Goal: Task Accomplishment & Management: Use online tool/utility

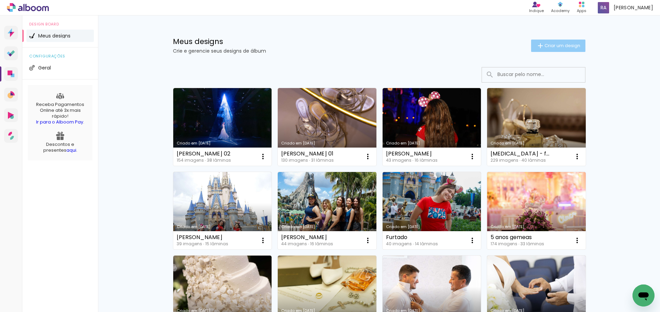
click at [559, 46] on span "Criar um design" at bounding box center [563, 45] width 36 height 4
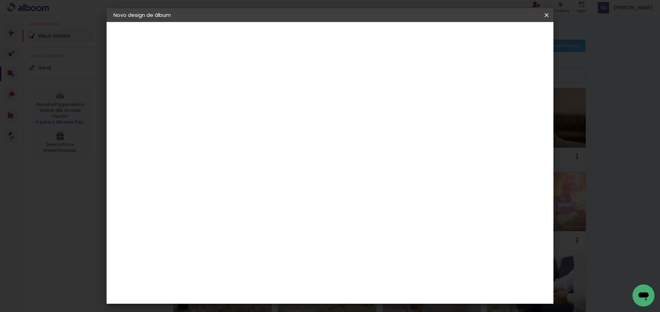
click at [226, 93] on input at bounding box center [226, 92] width 0 height 11
type input "C"
type input "[PERSON_NAME]"
type paper-input "[PERSON_NAME]"
click at [0, 0] on slot "Avançar" at bounding box center [0, 0] width 0 height 0
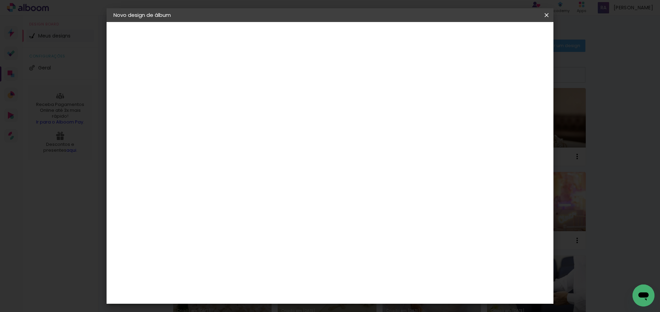
scroll to position [391, 0]
click at [263, 246] on div "DreambooksPro" at bounding box center [244, 249] width 45 height 6
click at [0, 0] on slot "Avançar" at bounding box center [0, 0] width 0 height 0
click at [253, 115] on input "text" at bounding box center [239, 120] width 27 height 11
click at [335, 112] on paper-item "Álbum" at bounding box center [375, 114] width 138 height 14
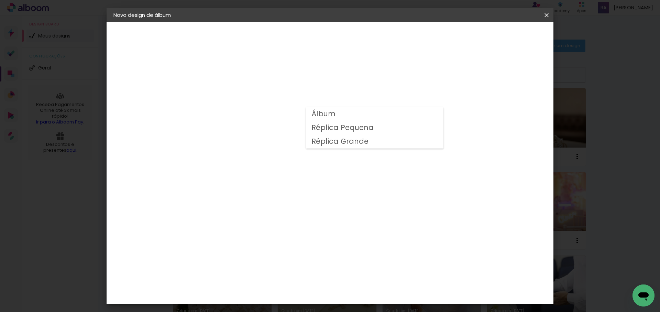
type input "Álbum"
click at [272, 292] on span "23 × 31" at bounding box center [256, 299] width 32 height 14
click at [0, 0] on slot "Avançar" at bounding box center [0, 0] width 0 height 0
click at [465, 36] on span "Iniciar design" at bounding box center [449, 36] width 31 height 5
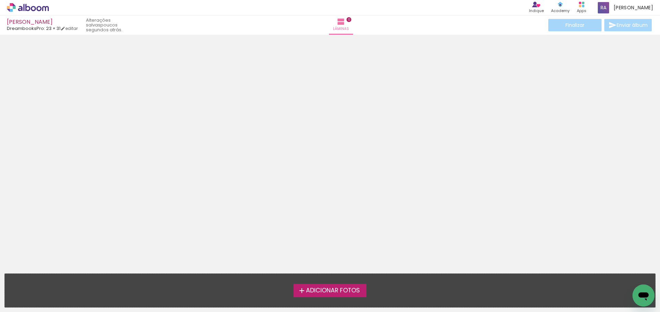
click at [322, 289] on span "Adicionar Fotos" at bounding box center [333, 291] width 54 height 6
click at [0, 0] on input "file" at bounding box center [0, 0] width 0 height 0
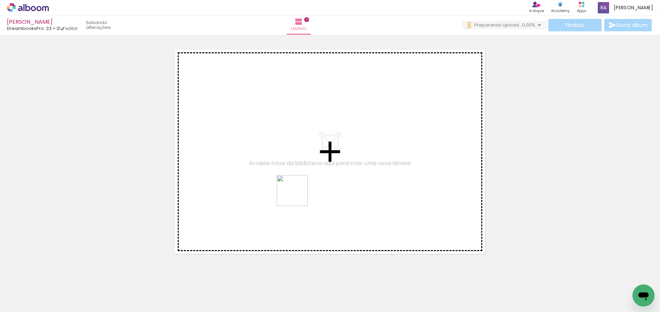
drag, startPoint x: 298, startPoint y: 196, endPoint x: 305, endPoint y: 273, distance: 78.1
click at [299, 203] on quentale-workspace at bounding box center [330, 156] width 660 height 312
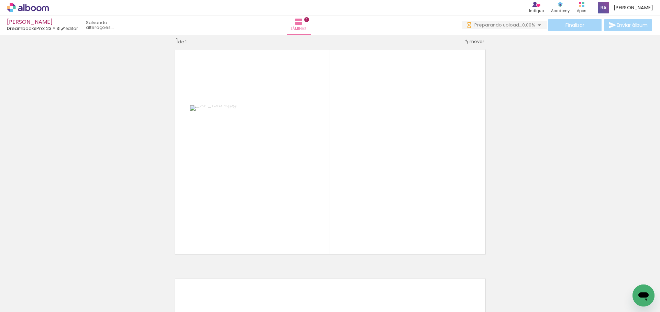
scroll to position [9, 0]
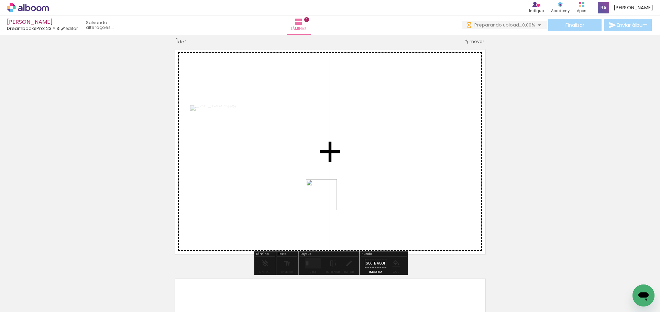
drag, startPoint x: 327, startPoint y: 200, endPoint x: 341, endPoint y: 277, distance: 78.7
click at [327, 202] on quentale-workspace at bounding box center [330, 156] width 660 height 312
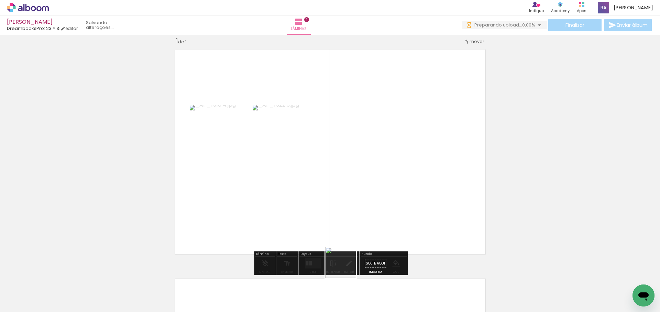
drag, startPoint x: 346, startPoint y: 268, endPoint x: 376, endPoint y: 185, distance: 88.0
click at [376, 185] on quentale-workspace at bounding box center [330, 156] width 660 height 312
click at [310, 262] on div at bounding box center [311, 261] width 2 height 3
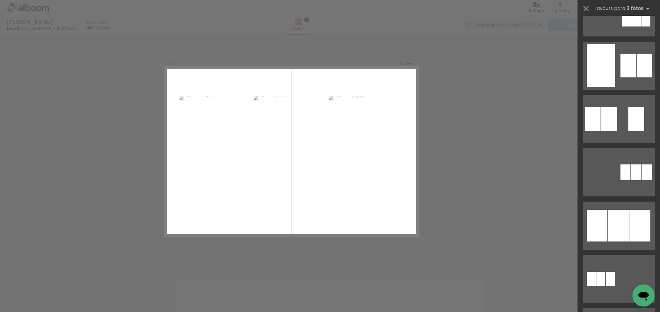
scroll to position [308, 0]
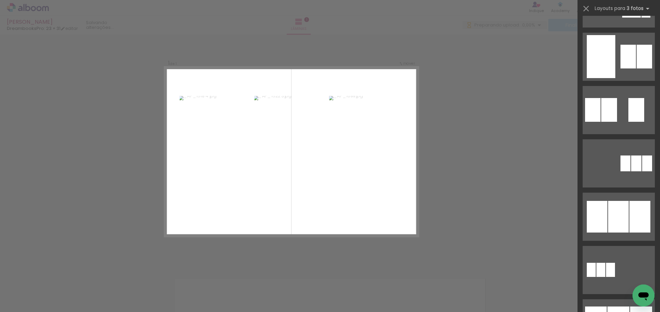
click at [627, 209] on div at bounding box center [619, 217] width 21 height 32
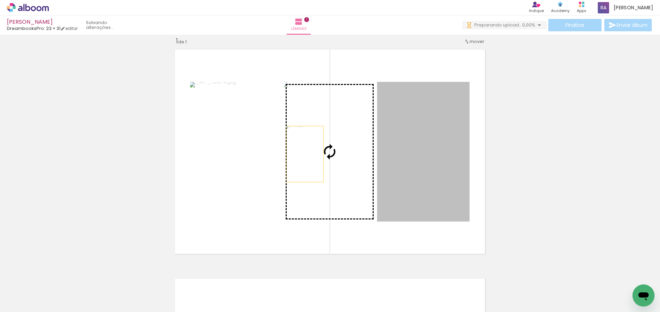
drag, startPoint x: 314, startPoint y: 154, endPoint x: 305, endPoint y: 154, distance: 8.6
click at [0, 0] on slot at bounding box center [0, 0] width 0 height 0
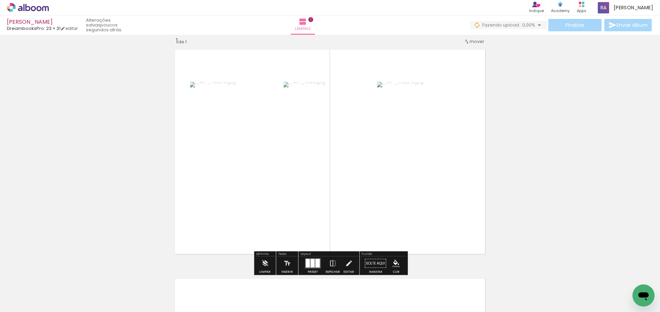
scroll to position [9, 0]
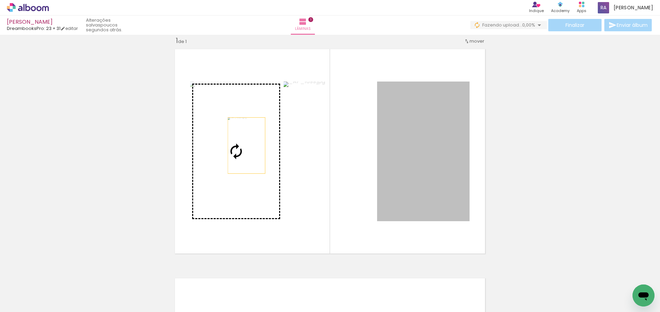
drag, startPoint x: 435, startPoint y: 157, endPoint x: 246, endPoint y: 146, distance: 188.9
click at [0, 0] on slot at bounding box center [0, 0] width 0 height 0
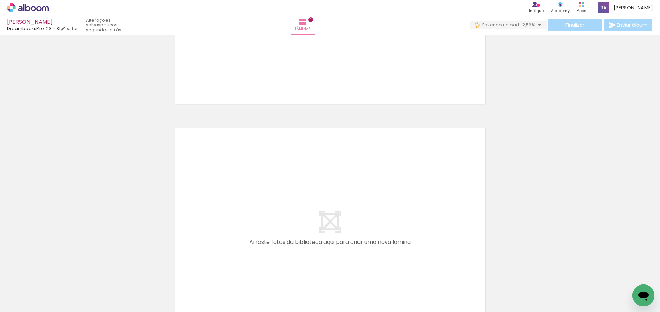
scroll to position [161, 0]
drag, startPoint x: 356, startPoint y: 228, endPoint x: 366, endPoint y: 194, distance: 34.6
click at [366, 194] on quentale-workspace at bounding box center [330, 156] width 660 height 312
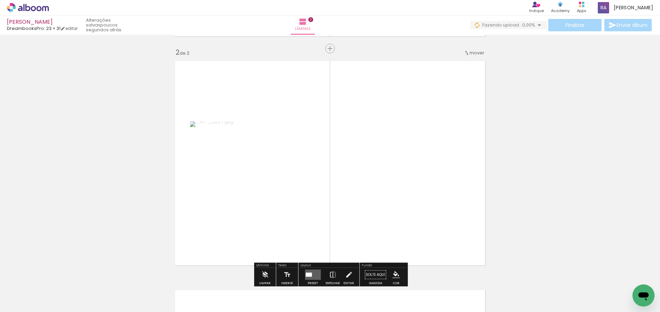
scroll to position [238, 0]
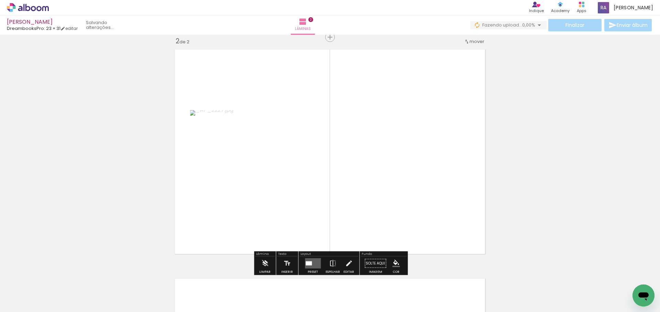
click at [416, 119] on quentale-workspace at bounding box center [330, 156] width 660 height 312
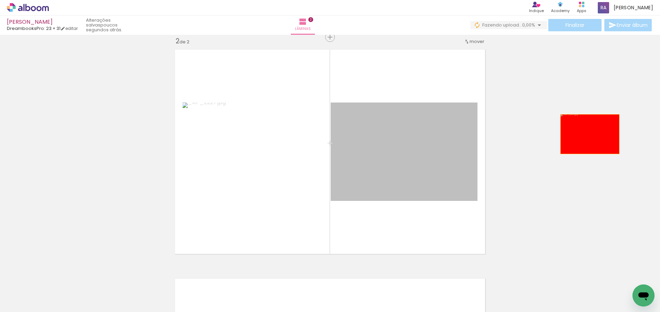
drag, startPoint x: 407, startPoint y: 135, endPoint x: 592, endPoint y: 134, distance: 185.1
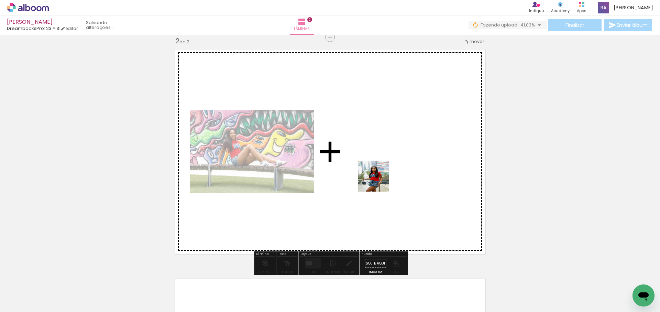
drag, startPoint x: 326, startPoint y: 255, endPoint x: 380, endPoint y: 183, distance: 90.3
click at [381, 182] on quentale-workspace at bounding box center [330, 156] width 660 height 312
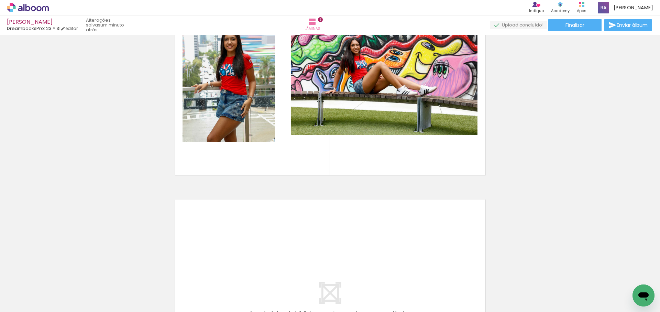
scroll to position [0, 162]
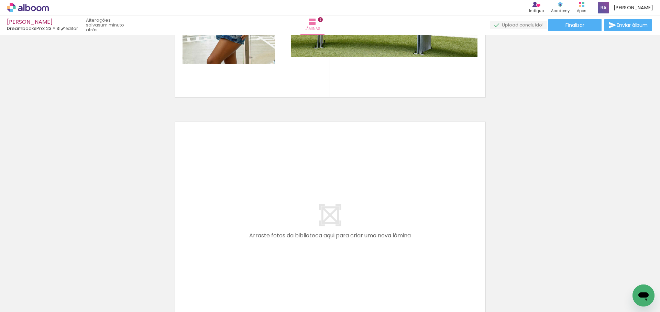
drag, startPoint x: 460, startPoint y: 248, endPoint x: 503, endPoint y: 271, distance: 48.3
click at [442, 220] on quentale-workspace at bounding box center [330, 156] width 660 height 312
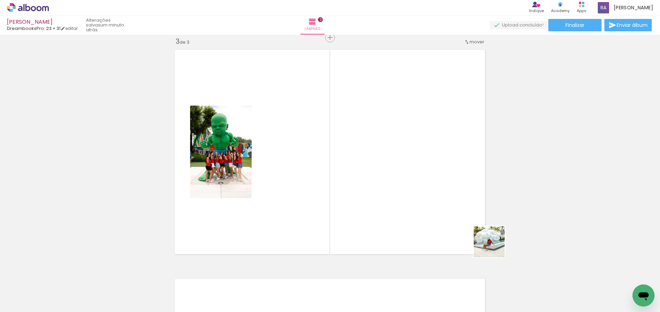
scroll to position [467, 0]
drag, startPoint x: 495, startPoint y: 247, endPoint x: 538, endPoint y: 268, distance: 48.5
click at [484, 222] on quentale-workspace at bounding box center [330, 156] width 660 height 312
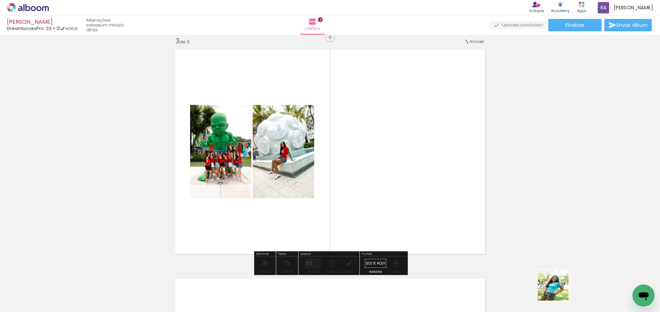
drag, startPoint x: 559, startPoint y: 290, endPoint x: 466, endPoint y: 184, distance: 140.7
click at [469, 184] on quentale-workspace at bounding box center [330, 156] width 660 height 312
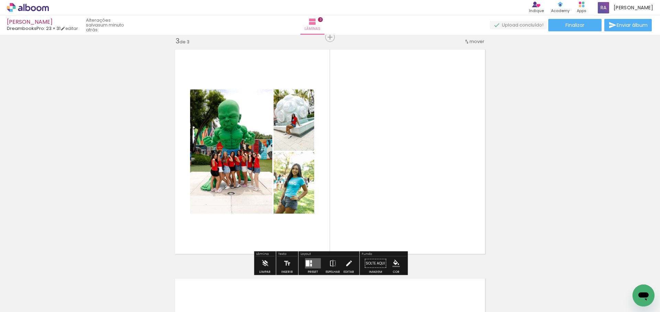
click at [310, 262] on div at bounding box center [311, 261] width 2 height 3
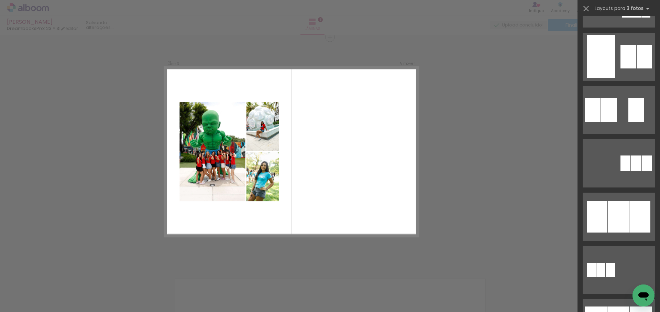
scroll to position [0, 0]
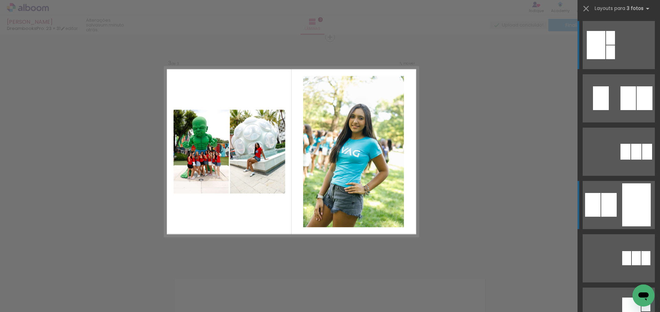
click at [632, 211] on div at bounding box center [637, 204] width 29 height 43
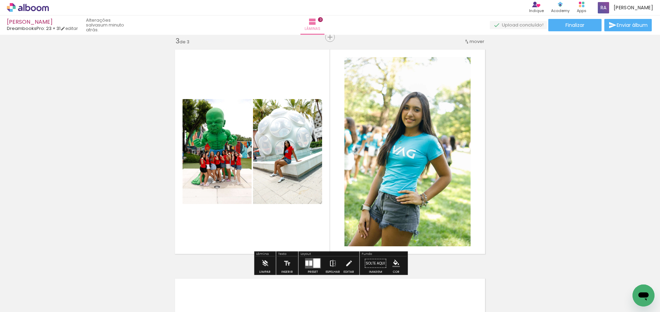
click at [333, 263] on iron-icon at bounding box center [333, 264] width 8 height 14
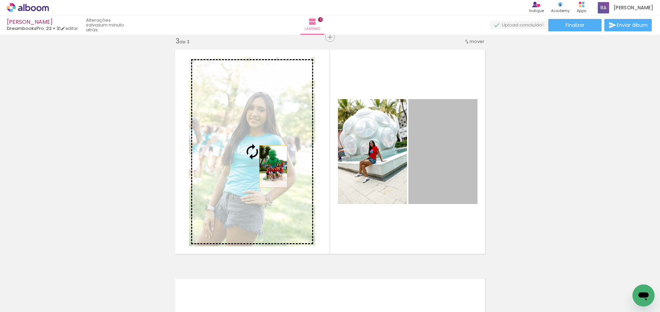
drag, startPoint x: 289, startPoint y: 167, endPoint x: 271, endPoint y: 166, distance: 18.2
click at [0, 0] on slot at bounding box center [0, 0] width 0 height 0
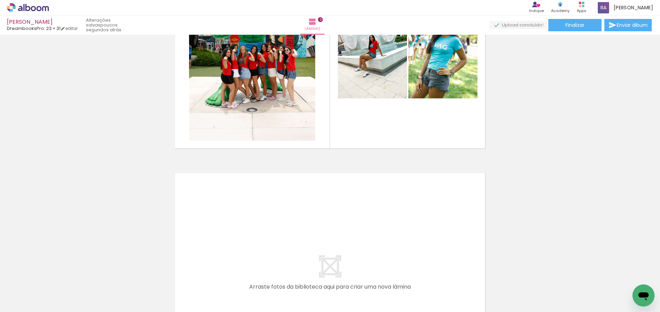
scroll to position [0, 491]
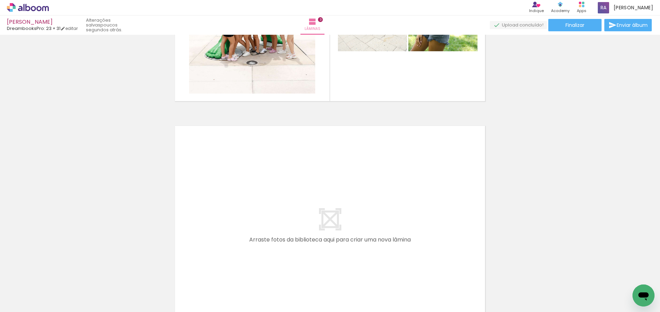
click at [303, 218] on quentale-workspace at bounding box center [330, 156] width 660 height 312
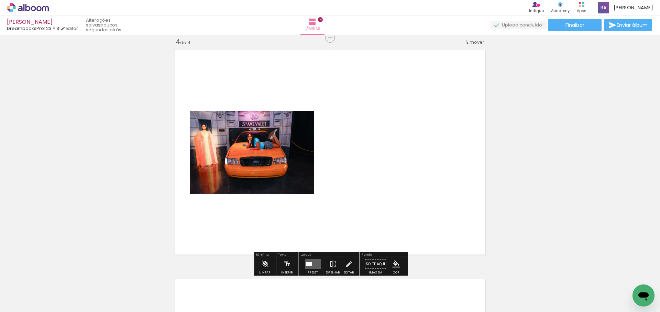
scroll to position [696, 0]
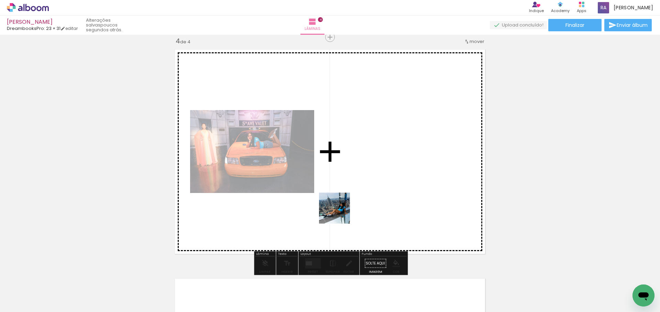
drag, startPoint x: 328, startPoint y: 249, endPoint x: 347, endPoint y: 249, distance: 18.6
click at [340, 213] on quentale-workspace at bounding box center [330, 156] width 660 height 312
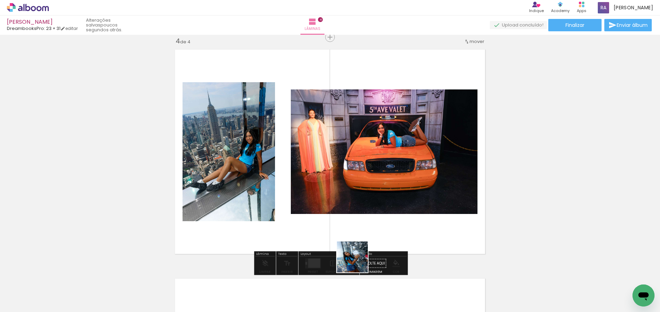
drag, startPoint x: 353, startPoint y: 282, endPoint x: 379, endPoint y: 197, distance: 88.0
click at [379, 197] on quentale-workspace at bounding box center [330, 156] width 660 height 312
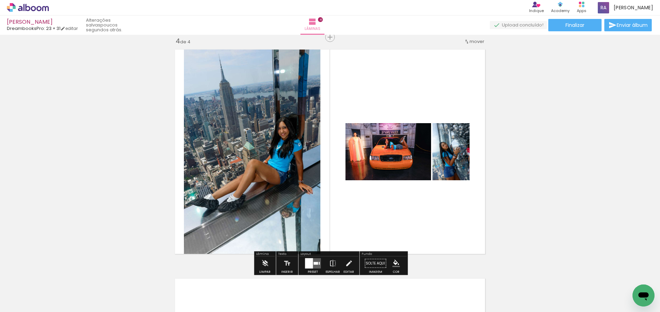
drag, startPoint x: 390, startPoint y: 293, endPoint x: 422, endPoint y: 167, distance: 129.8
click at [422, 167] on quentale-workspace at bounding box center [330, 156] width 660 height 312
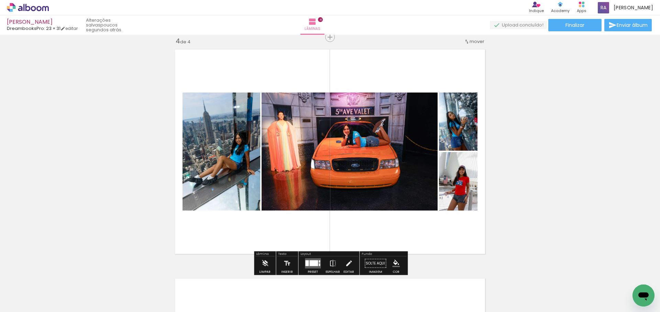
click at [311, 262] on div at bounding box center [314, 263] width 9 height 6
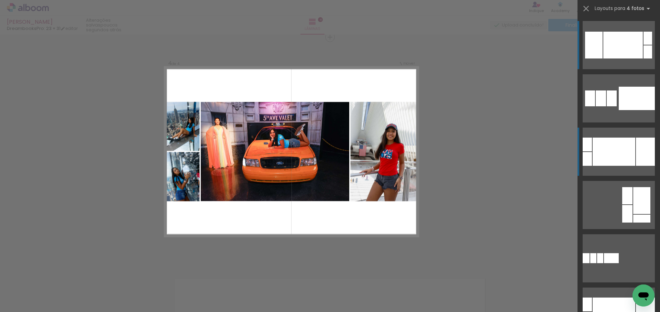
click at [621, 161] on div at bounding box center [614, 152] width 43 height 28
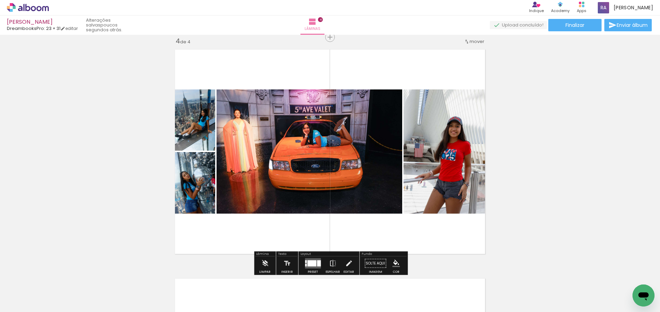
click at [314, 262] on div at bounding box center [312, 263] width 9 height 6
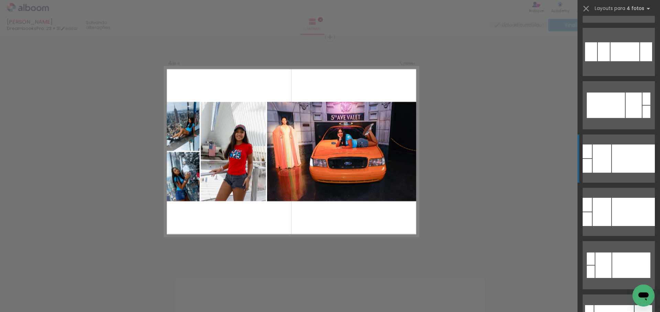
scroll to position [636, 0]
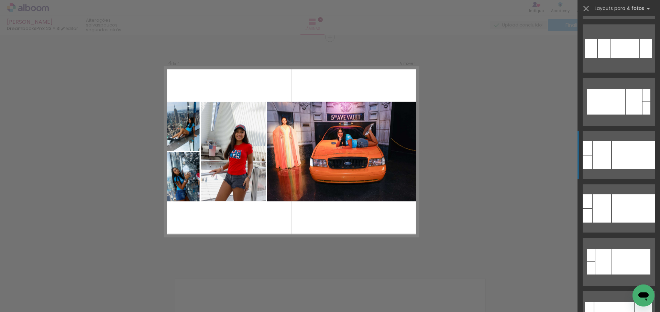
click at [624, 158] on div at bounding box center [633, 155] width 43 height 28
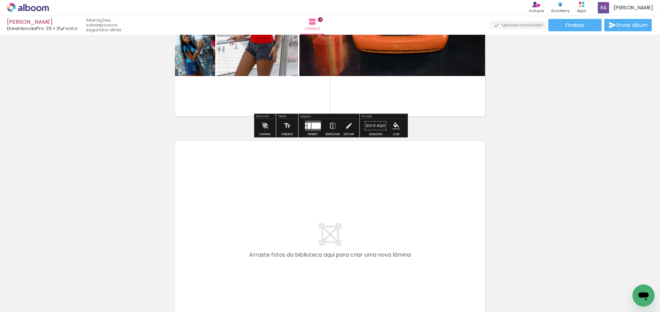
click at [446, 229] on quentale-workspace at bounding box center [330, 156] width 660 height 312
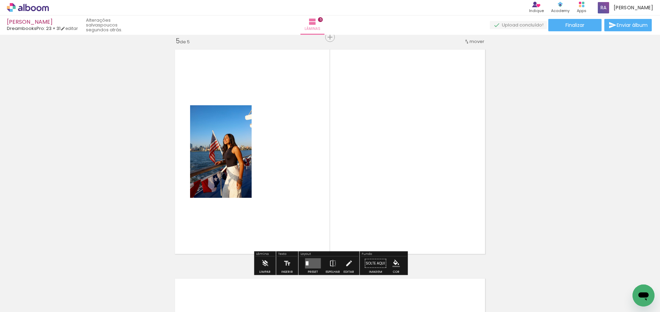
drag, startPoint x: 465, startPoint y: 254, endPoint x: 449, endPoint y: 179, distance: 76.6
click at [450, 180] on quentale-workspace at bounding box center [330, 156] width 660 height 312
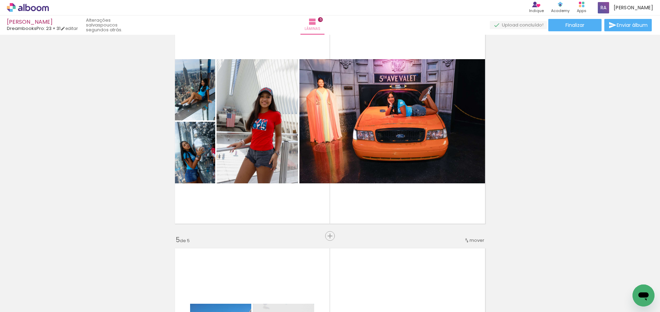
scroll to position [725, 0]
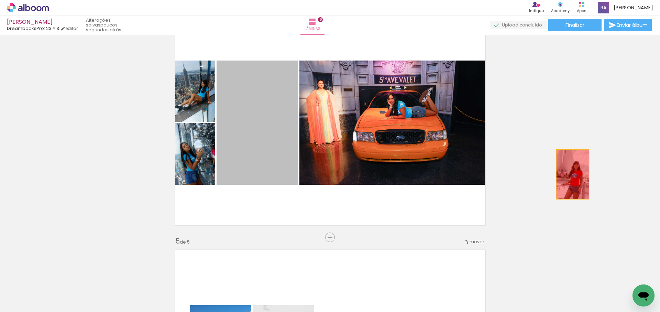
drag, startPoint x: 258, startPoint y: 146, endPoint x: 573, endPoint y: 174, distance: 316.7
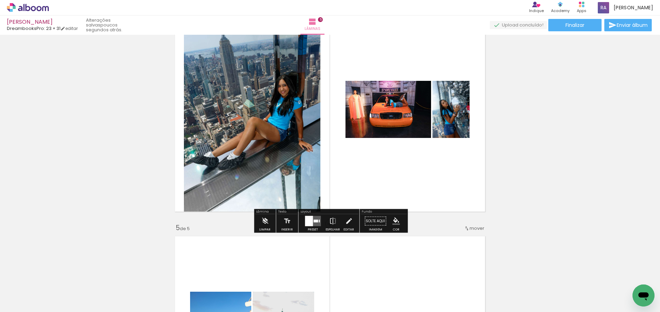
scroll to position [743, 0]
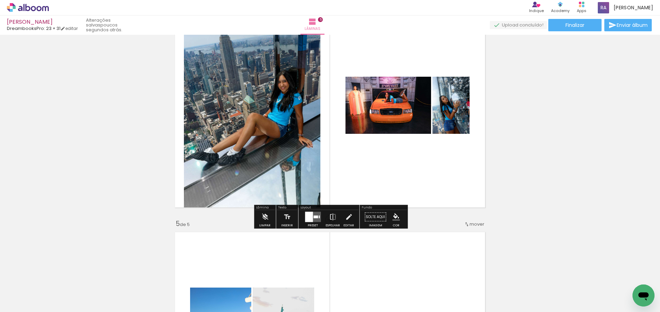
click at [314, 217] on div at bounding box center [316, 217] width 4 height 3
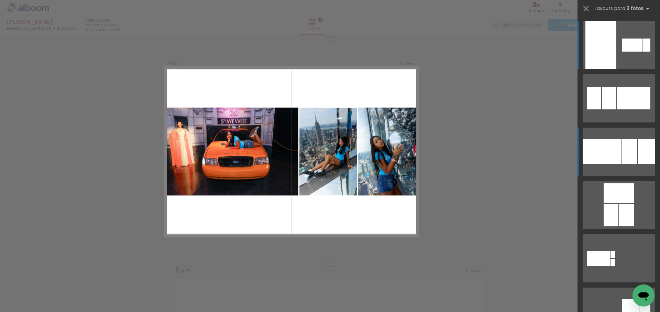
click at [621, 149] on div at bounding box center [602, 151] width 38 height 25
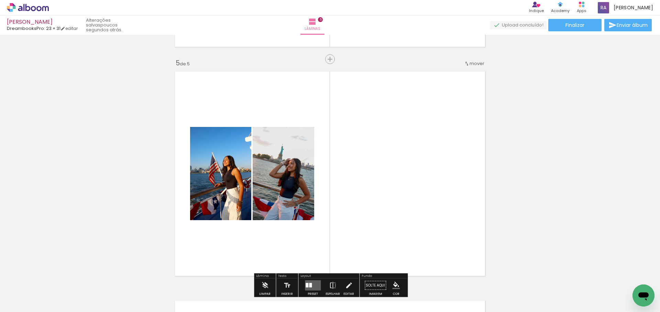
scroll to position [904, 0]
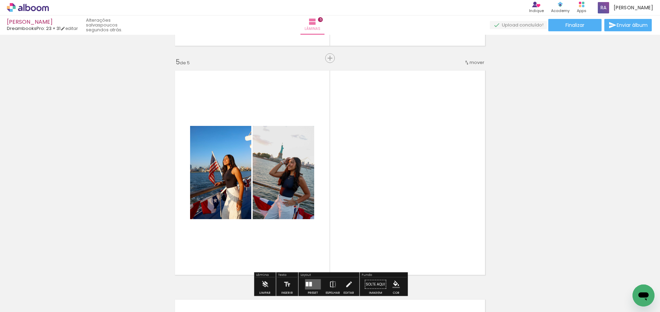
drag, startPoint x: 354, startPoint y: 218, endPoint x: 389, endPoint y: 189, distance: 45.6
click at [389, 189] on quentale-workspace at bounding box center [330, 156] width 660 height 312
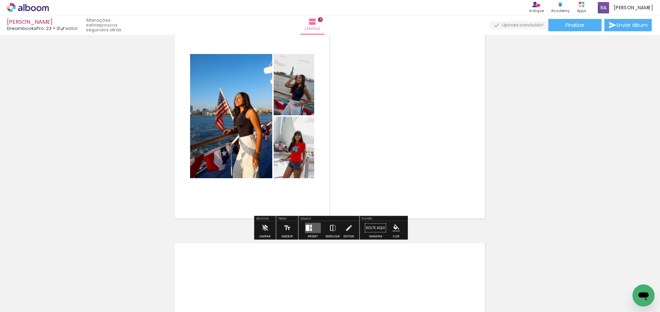
scroll to position [961, 0]
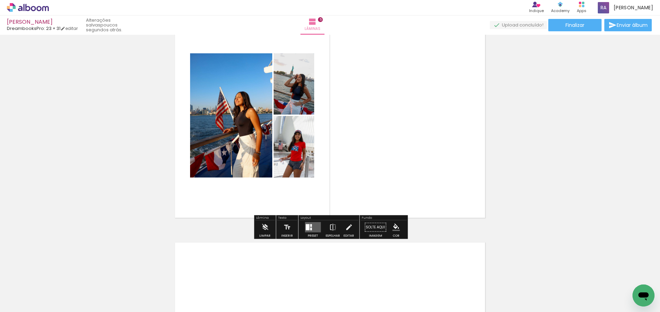
click at [315, 226] on quentale-layouter at bounding box center [313, 227] width 16 height 10
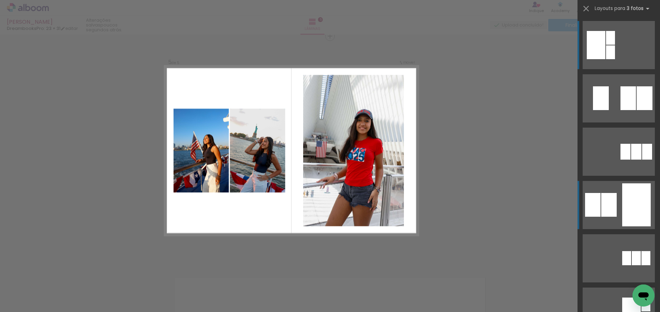
scroll to position [925, 0]
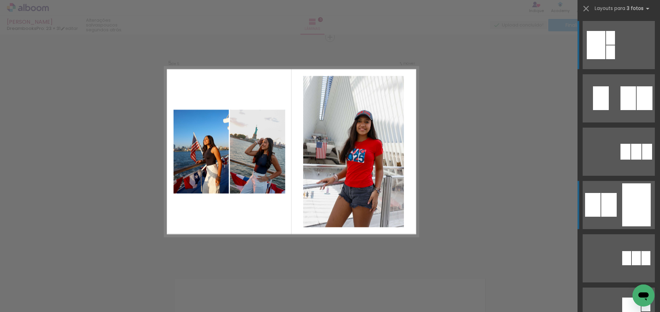
click at [627, 204] on div at bounding box center [637, 204] width 29 height 43
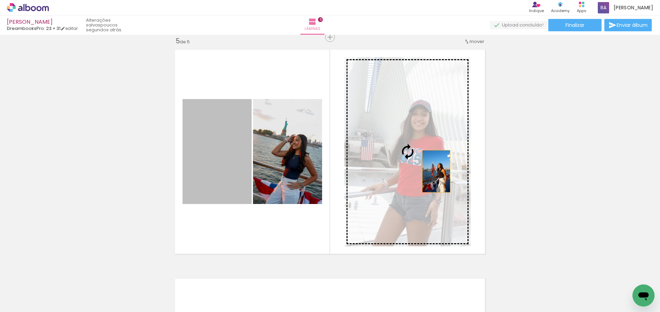
drag, startPoint x: 214, startPoint y: 166, endPoint x: 437, endPoint y: 171, distance: 223.0
click at [0, 0] on slot at bounding box center [0, 0] width 0 height 0
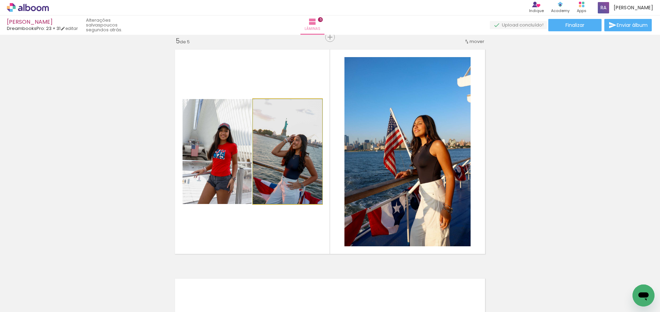
drag, startPoint x: 297, startPoint y: 175, endPoint x: 434, endPoint y: 174, distance: 136.6
click at [0, 0] on slot at bounding box center [0, 0] width 0 height 0
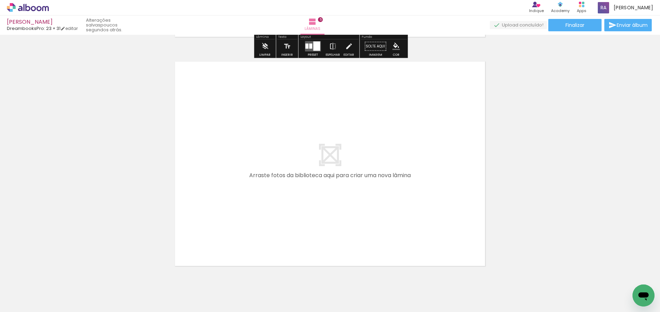
click at [412, 219] on quentale-workspace at bounding box center [330, 156] width 660 height 312
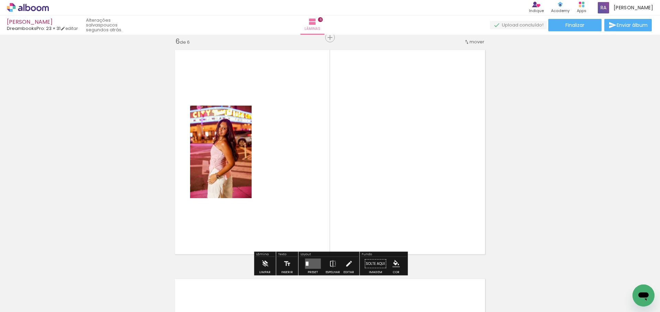
drag, startPoint x: 449, startPoint y: 258, endPoint x: 442, endPoint y: 188, distance: 70.2
click at [442, 189] on quentale-workspace at bounding box center [330, 156] width 660 height 312
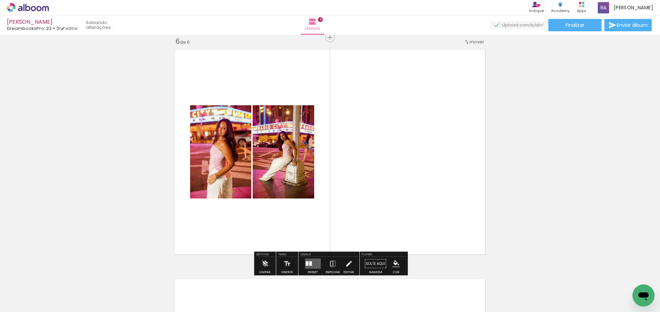
scroll to position [1154, 0]
click at [310, 264] on div at bounding box center [310, 263] width 3 height 4
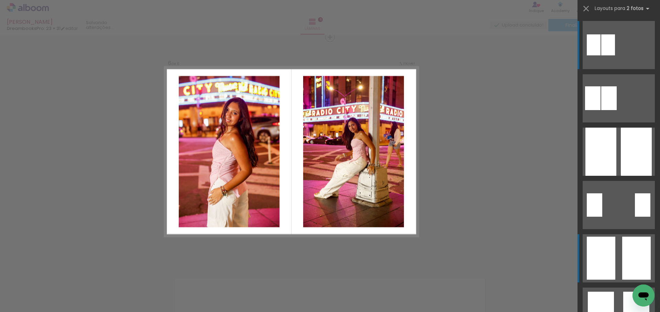
click at [617, 249] on quentale-layouter at bounding box center [619, 258] width 72 height 48
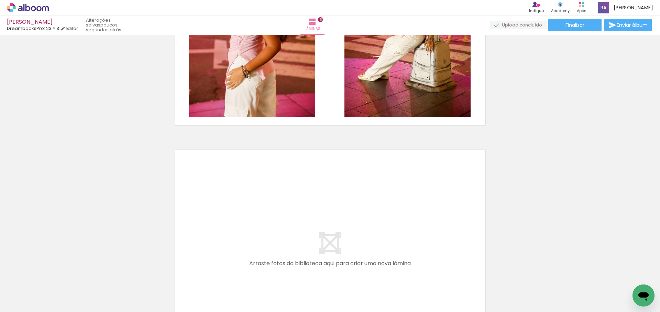
scroll to position [1285, 0]
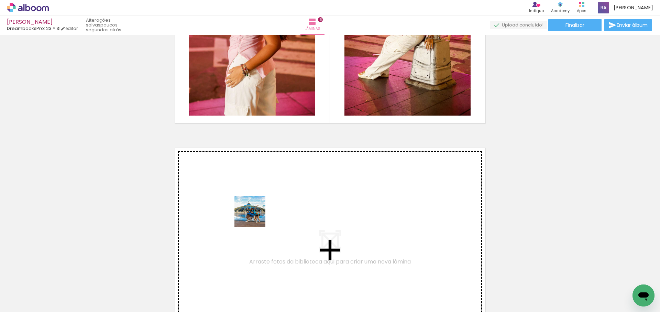
drag, startPoint x: 225, startPoint y: 289, endPoint x: 255, endPoint y: 216, distance: 78.6
click at [255, 216] on quentale-workspace at bounding box center [330, 156] width 660 height 312
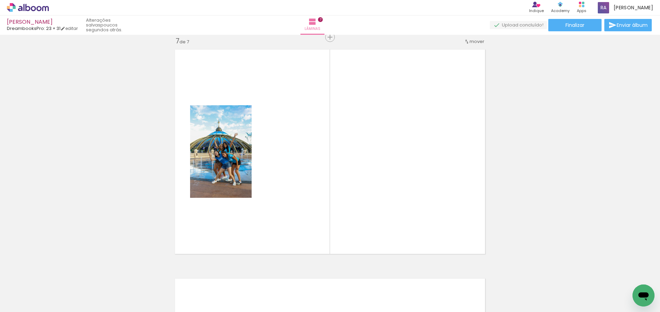
scroll to position [0, 901]
drag, startPoint x: 444, startPoint y: 283, endPoint x: 441, endPoint y: 194, distance: 88.8
click at [441, 194] on quentale-workspace at bounding box center [330, 156] width 660 height 312
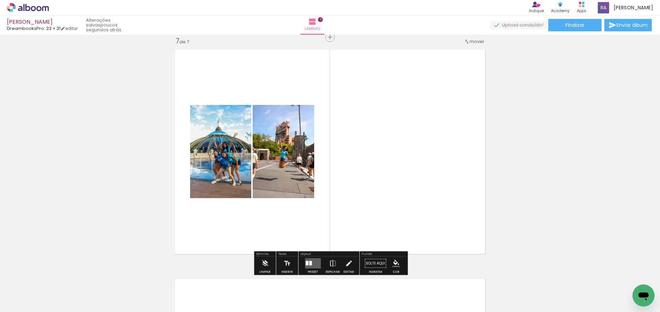
drag, startPoint x: 477, startPoint y: 281, endPoint x: 432, endPoint y: 139, distance: 148.4
click at [432, 139] on quentale-workspace at bounding box center [330, 156] width 660 height 312
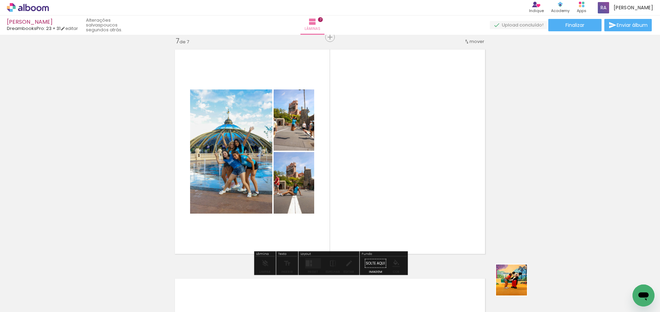
drag, startPoint x: 517, startPoint y: 285, endPoint x: 453, endPoint y: 167, distance: 134.7
click at [453, 167] on quentale-workspace at bounding box center [330, 156] width 660 height 312
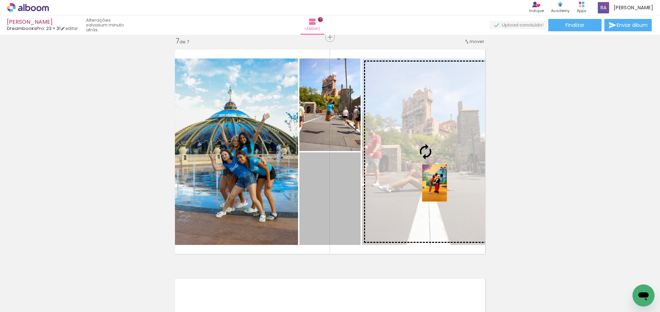
drag, startPoint x: 314, startPoint y: 225, endPoint x: 435, endPoint y: 183, distance: 127.7
click at [0, 0] on slot at bounding box center [0, 0] width 0 height 0
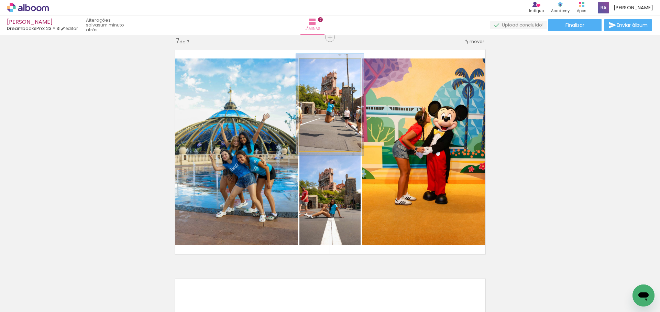
type paper-slider "113"
drag, startPoint x: 319, startPoint y: 66, endPoint x: 324, endPoint y: 69, distance: 6.3
click at [322, 65] on div at bounding box center [318, 65] width 11 height 11
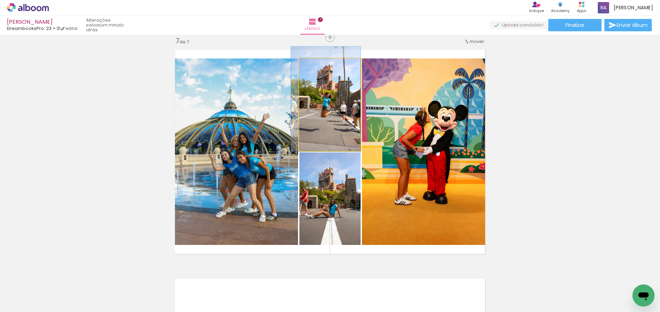
drag, startPoint x: 348, startPoint y: 96, endPoint x: 343, endPoint y: 90, distance: 7.8
click at [343, 90] on div at bounding box center [325, 99] width 69 height 105
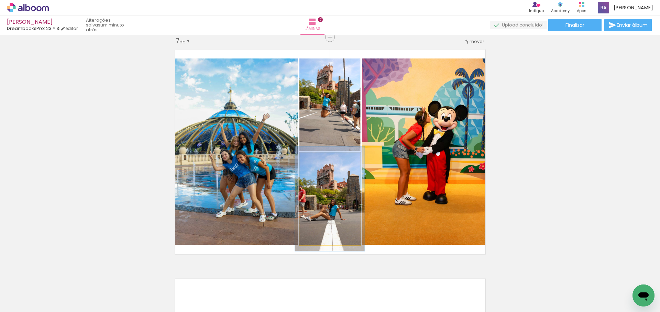
type paper-slider "112"
click at [322, 159] on div at bounding box center [318, 159] width 11 height 11
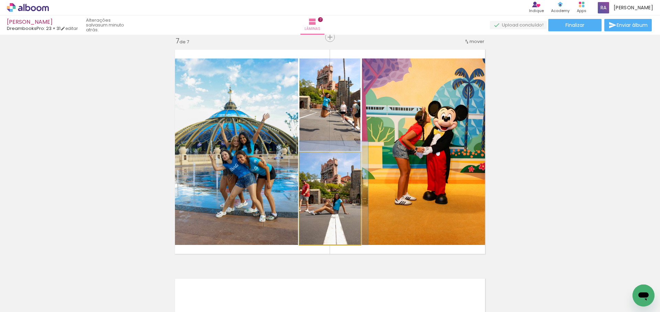
drag, startPoint x: 345, startPoint y: 178, endPoint x: 350, endPoint y: 171, distance: 8.3
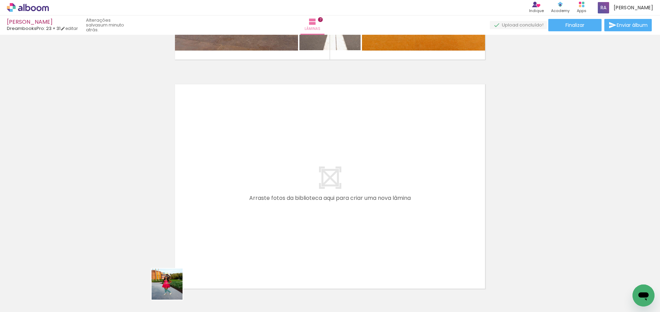
drag, startPoint x: 172, startPoint y: 289, endPoint x: 233, endPoint y: 208, distance: 101.3
click at [233, 208] on quentale-workspace at bounding box center [330, 156] width 660 height 312
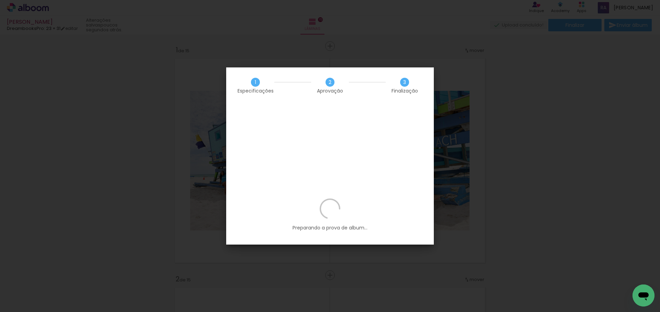
scroll to position [0, 1011]
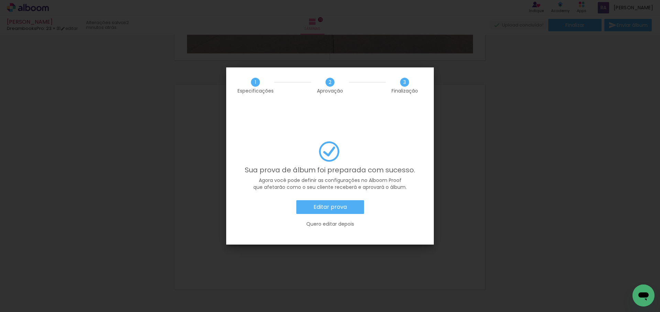
click at [0, 0] on slot "Editar prova" at bounding box center [0, 0] width 0 height 0
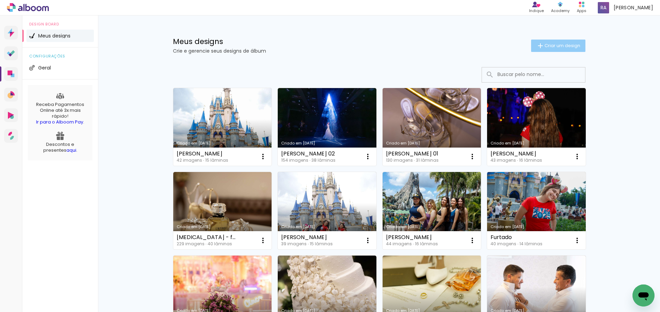
click at [554, 46] on span "Criar um design" at bounding box center [563, 45] width 36 height 4
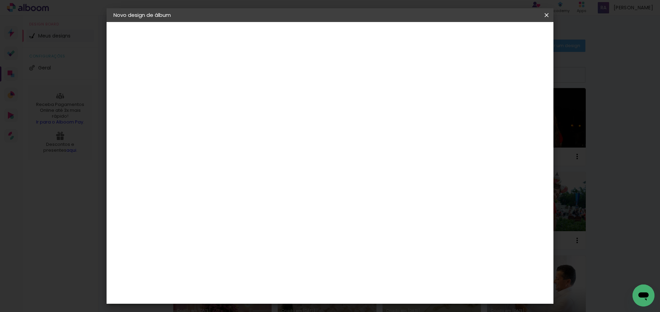
click at [226, 94] on input at bounding box center [226, 92] width 0 height 11
type input "Nanda Fucale"
type paper-input "Nanda Fucale"
click at [0, 0] on slot "Avançar" at bounding box center [0, 0] width 0 height 0
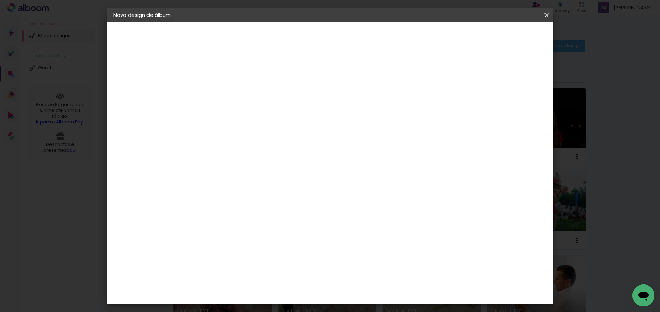
click at [252, 125] on div "DreambooksPro" at bounding box center [244, 128] width 45 height 6
click at [0, 0] on slot "Avançar" at bounding box center [0, 0] width 0 height 0
click at [253, 116] on input "text" at bounding box center [239, 120] width 27 height 11
click at [370, 116] on paper-item "Álbum" at bounding box center [375, 114] width 138 height 14
type input "Álbum"
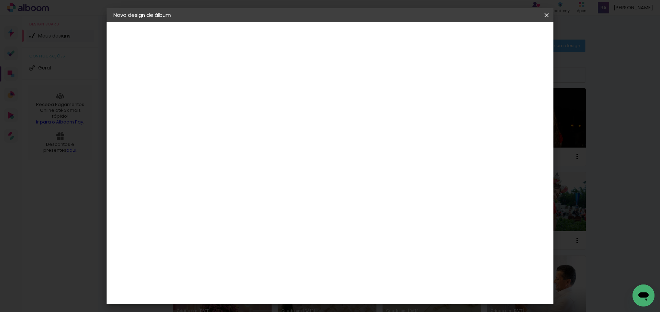
scroll to position [152, 0]
click at [272, 259] on span "23 × 31" at bounding box center [256, 266] width 32 height 14
click at [0, 0] on slot "Avançar" at bounding box center [0, 0] width 0 height 0
click at [465, 37] on span "Iniciar design" at bounding box center [449, 36] width 31 height 5
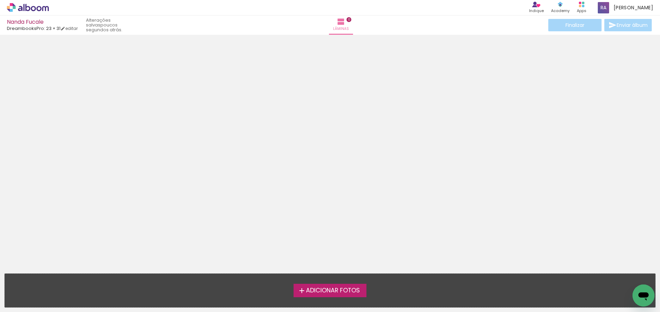
click at [324, 290] on span "Adicionar Fotos" at bounding box center [333, 291] width 54 height 6
click at [0, 0] on input "file" at bounding box center [0, 0] width 0 height 0
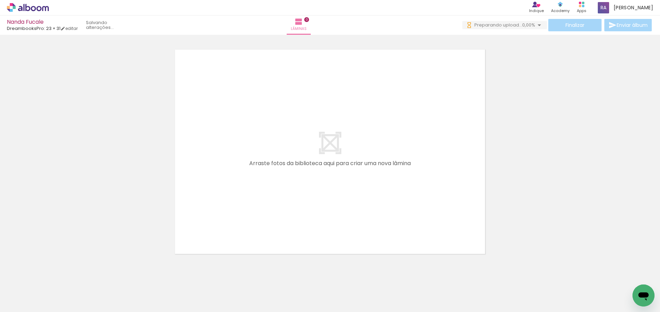
scroll to position [0, 200]
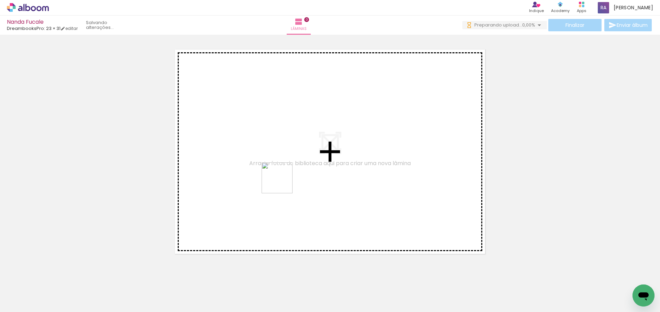
drag, startPoint x: 282, startPoint y: 183, endPoint x: 306, endPoint y: 215, distance: 39.6
click at [285, 164] on quentale-workspace at bounding box center [330, 156] width 660 height 312
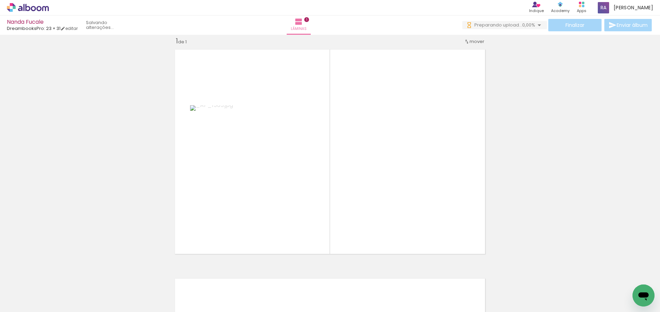
scroll to position [0, 0]
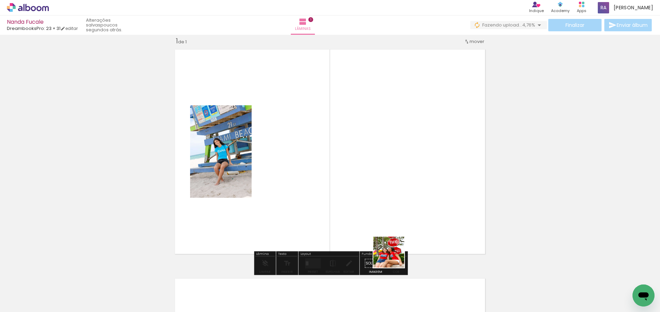
drag, startPoint x: 394, startPoint y: 257, endPoint x: 424, endPoint y: 260, distance: 30.4
click at [406, 192] on quentale-workspace at bounding box center [330, 156] width 660 height 312
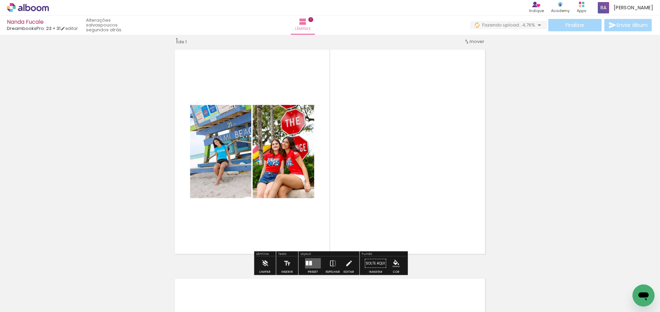
drag, startPoint x: 430, startPoint y: 204, endPoint x: 444, endPoint y: 148, distance: 58.5
click at [445, 148] on quentale-workspace at bounding box center [330, 156] width 660 height 312
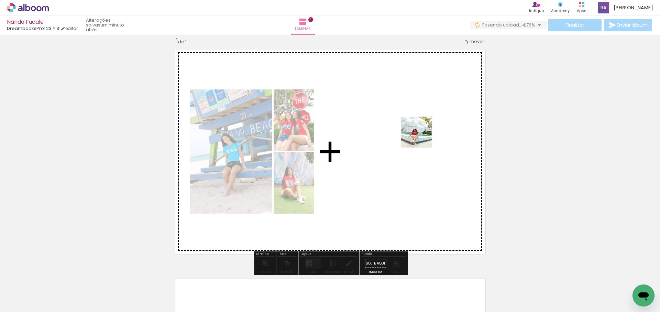
drag, startPoint x: 422, startPoint y: 137, endPoint x: 421, endPoint y: 133, distance: 4.4
click at [421, 133] on quentale-workspace at bounding box center [330, 156] width 660 height 312
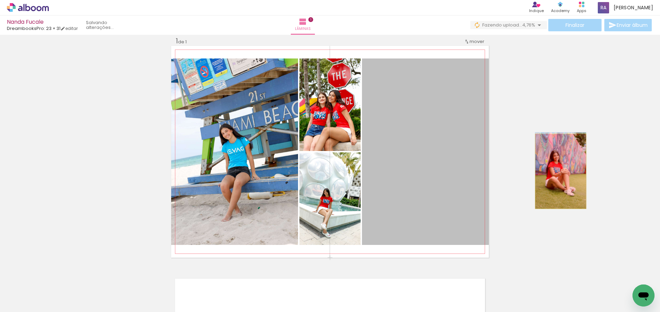
drag, startPoint x: 400, startPoint y: 173, endPoint x: 561, endPoint y: 171, distance: 160.7
click at [561, 171] on div "Inserir lâmina 1 de 1" at bounding box center [330, 257] width 660 height 459
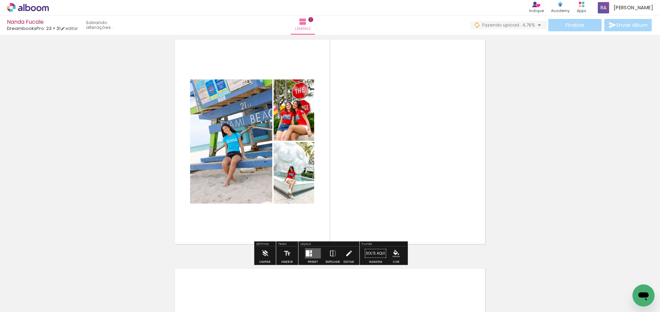
click at [310, 256] on div at bounding box center [311, 255] width 2 height 3
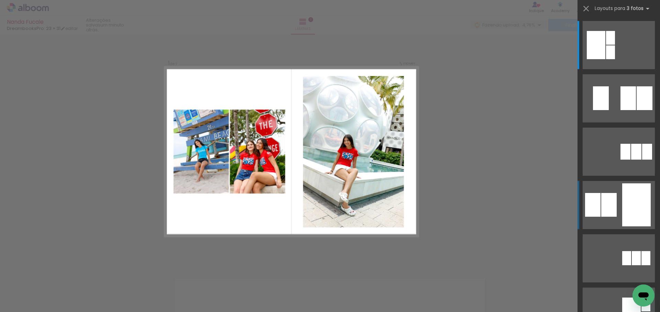
click at [635, 205] on div at bounding box center [637, 204] width 29 height 43
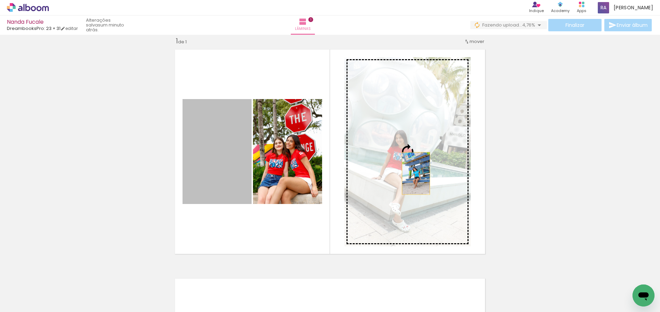
drag, startPoint x: 284, startPoint y: 171, endPoint x: 379, endPoint y: 205, distance: 100.9
click at [0, 0] on slot at bounding box center [0, 0] width 0 height 0
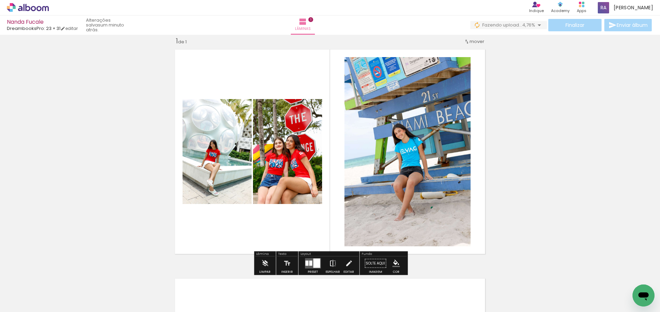
click at [332, 265] on iron-icon at bounding box center [333, 264] width 8 height 14
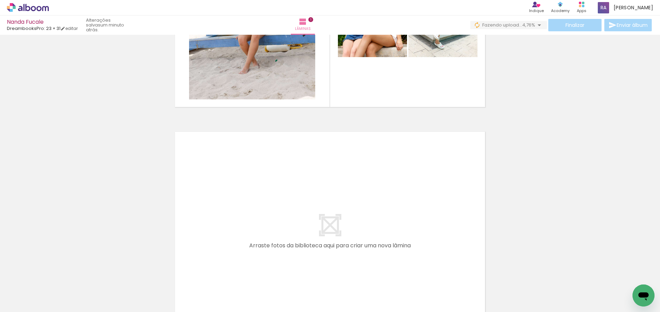
drag, startPoint x: 433, startPoint y: 245, endPoint x: 457, endPoint y: 278, distance: 40.9
click at [434, 244] on quentale-workspace at bounding box center [330, 156] width 660 height 312
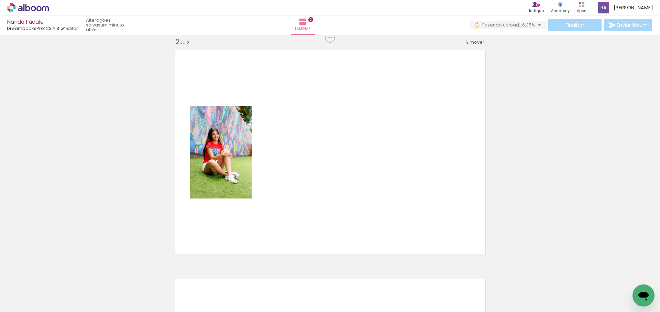
drag, startPoint x: 462, startPoint y: 249, endPoint x: 437, endPoint y: 216, distance: 41.7
click at [446, 222] on quentale-workspace at bounding box center [330, 156] width 660 height 312
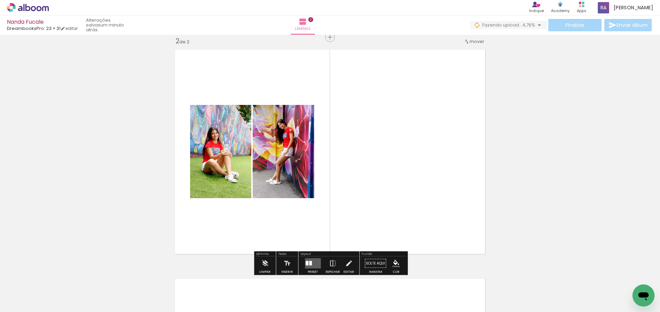
click at [309, 261] on div at bounding box center [310, 263] width 3 height 4
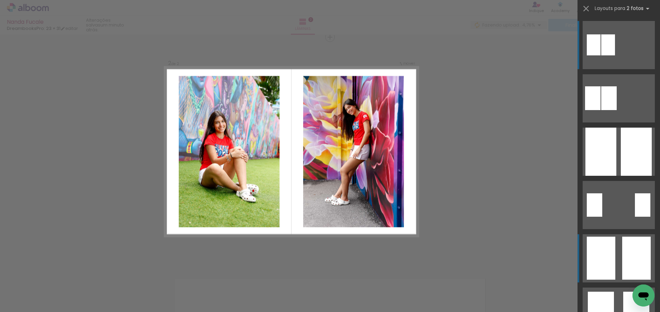
click at [614, 253] on div at bounding box center [601, 258] width 29 height 43
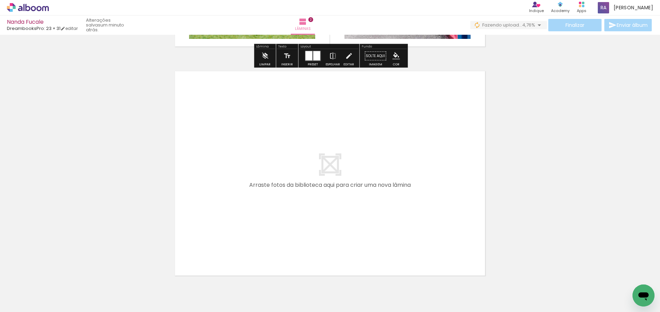
drag, startPoint x: 263, startPoint y: 236, endPoint x: 276, endPoint y: 211, distance: 28.2
click at [276, 211] on quentale-workspace at bounding box center [330, 156] width 660 height 312
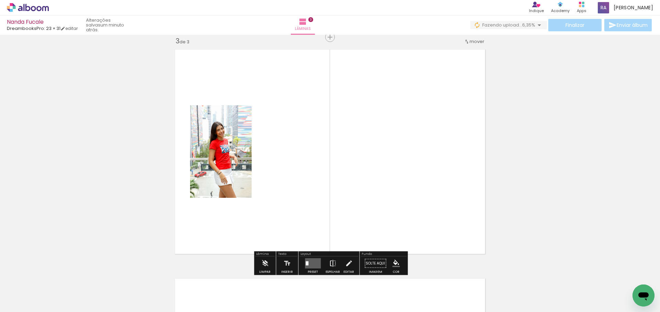
click at [323, 223] on quentale-workspace at bounding box center [330, 156] width 660 height 312
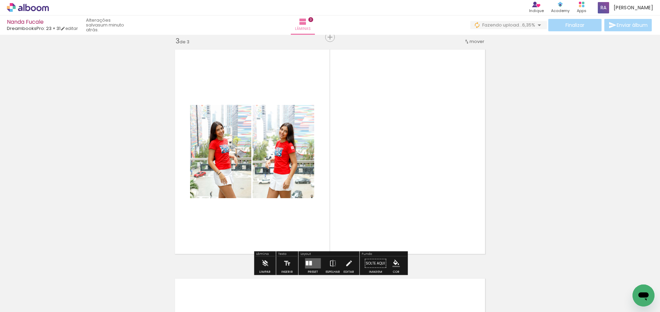
click at [354, 181] on quentale-workspace at bounding box center [330, 156] width 660 height 312
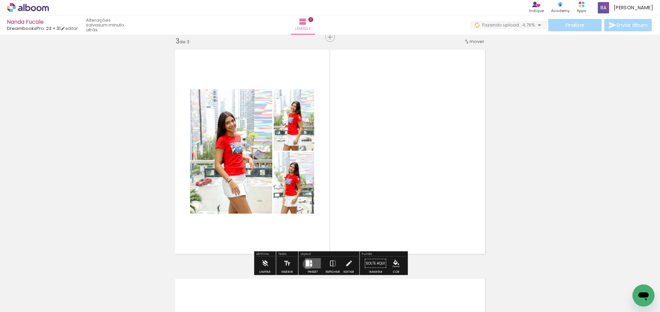
click at [306, 264] on div at bounding box center [308, 263] width 4 height 6
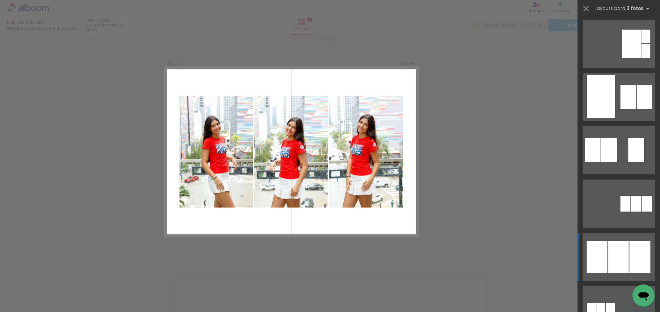
click at [627, 245] on div at bounding box center [619, 257] width 21 height 32
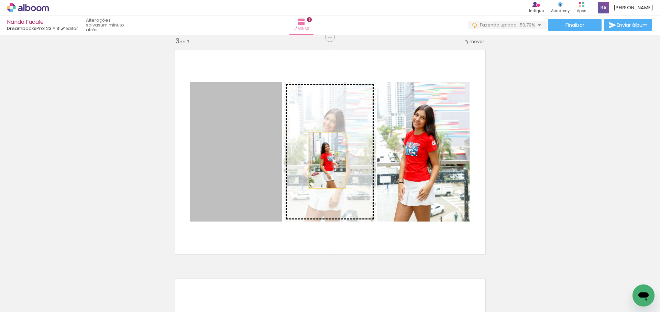
drag, startPoint x: 311, startPoint y: 160, endPoint x: 335, endPoint y: 160, distance: 24.1
click at [0, 0] on slot at bounding box center [0, 0] width 0 height 0
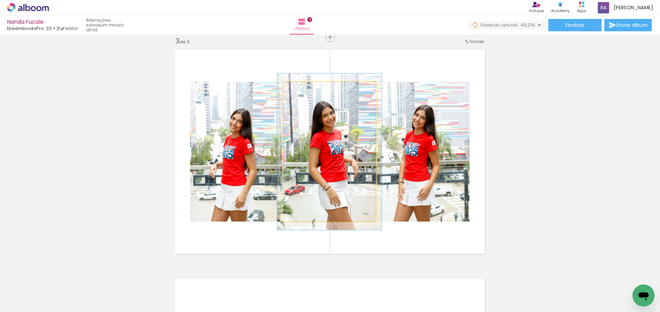
drag, startPoint x: 302, startPoint y: 90, endPoint x: 305, endPoint y: 90, distance: 3.8
type paper-slider "116"
click at [305, 90] on div at bounding box center [302, 89] width 11 height 11
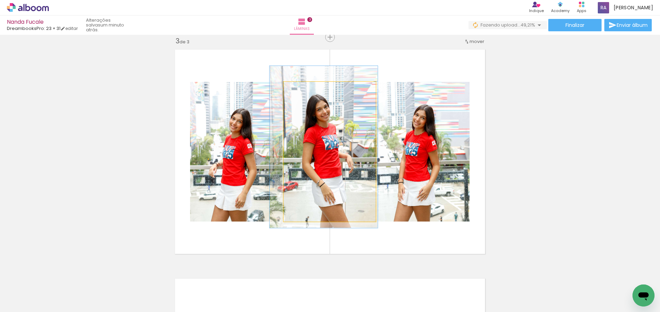
drag, startPoint x: 350, startPoint y: 131, endPoint x: 344, endPoint y: 127, distance: 6.9
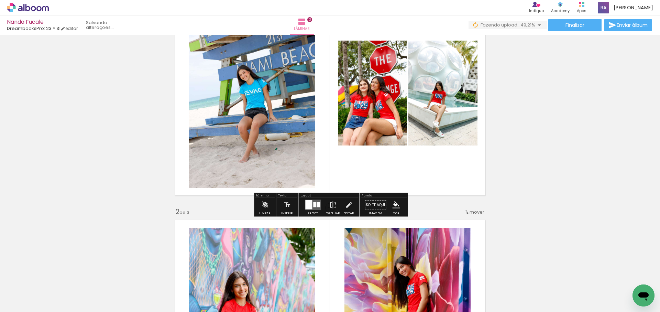
scroll to position [66, 0]
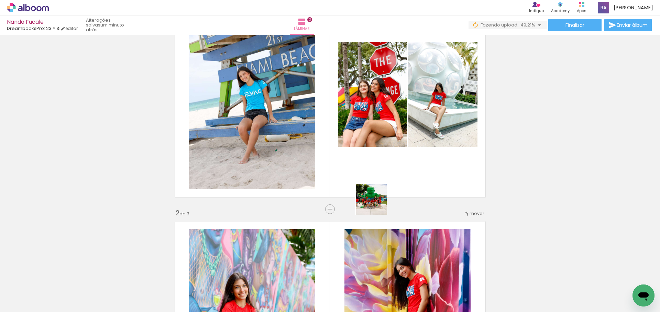
drag, startPoint x: 354, startPoint y: 296, endPoint x: 395, endPoint y: 160, distance: 142.2
click at [395, 160] on quentale-workspace at bounding box center [330, 156] width 660 height 312
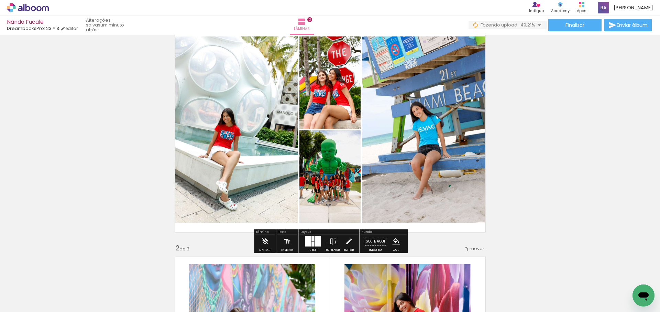
scroll to position [20, 0]
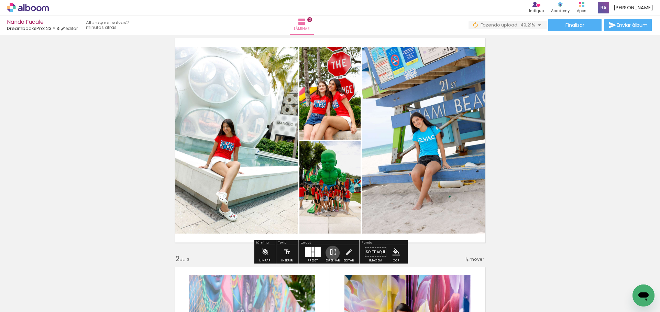
click at [331, 252] on iron-icon at bounding box center [333, 252] width 8 height 14
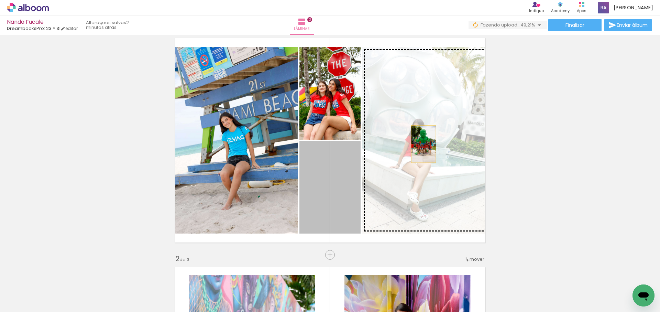
drag, startPoint x: 415, startPoint y: 149, endPoint x: 424, endPoint y: 144, distance: 10.3
click at [0, 0] on slot at bounding box center [0, 0] width 0 height 0
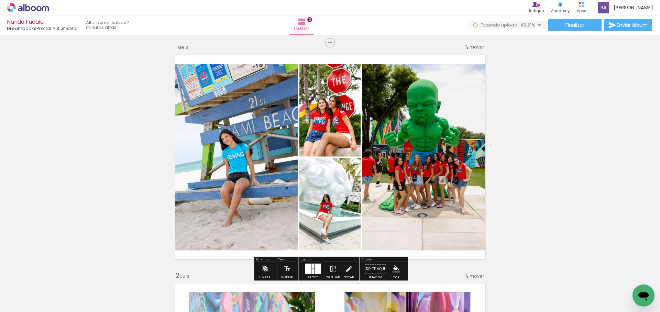
scroll to position [1, 0]
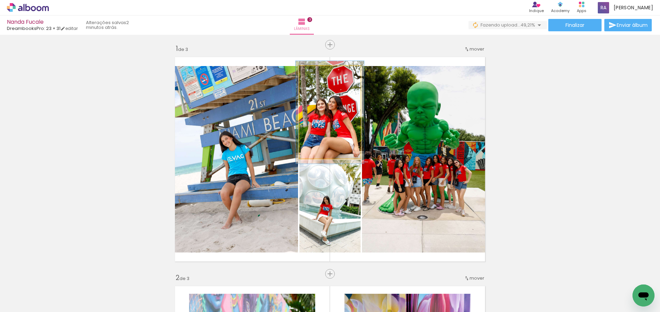
drag, startPoint x: 318, startPoint y: 72, endPoint x: 322, endPoint y: 74, distance: 4.2
type paper-slider "113"
click at [321, 72] on div at bounding box center [318, 73] width 11 height 11
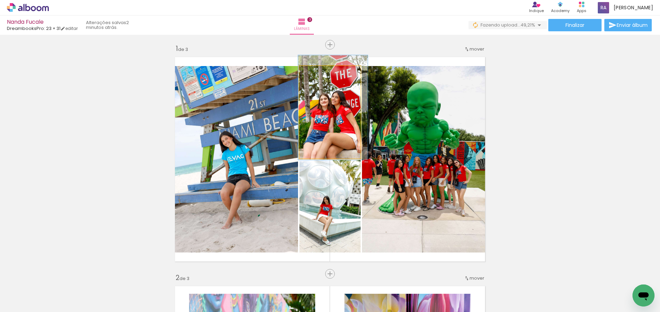
drag, startPoint x: 343, startPoint y: 95, endPoint x: 346, endPoint y: 90, distance: 5.5
click at [346, 90] on div at bounding box center [332, 107] width 69 height 105
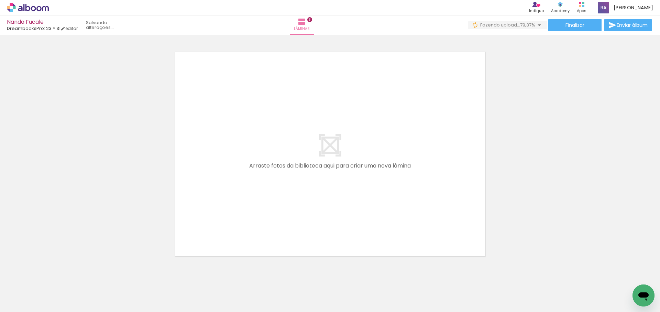
scroll to position [0, 479]
drag, startPoint x: 364, startPoint y: 288, endPoint x: 387, endPoint y: 270, distance: 28.7
click at [366, 196] on quentale-workspace at bounding box center [330, 156] width 660 height 312
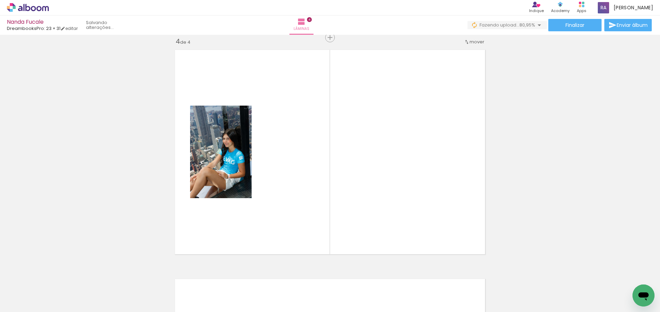
scroll to position [696, 0]
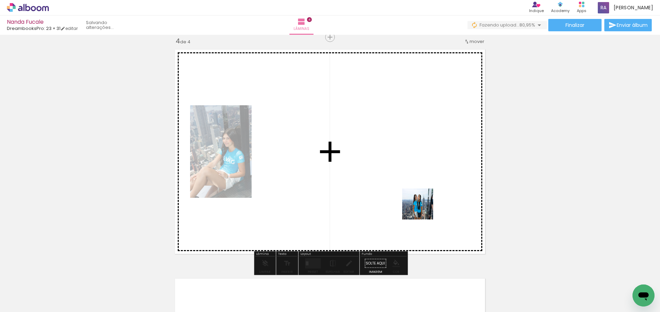
drag, startPoint x: 405, startPoint y: 259, endPoint x: 449, endPoint y: 282, distance: 50.0
click at [431, 222] on quentale-workspace at bounding box center [330, 156] width 660 height 312
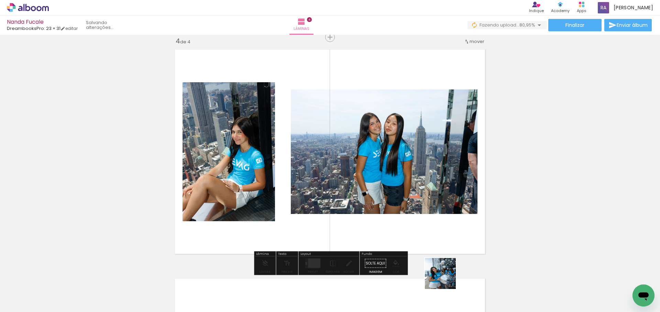
drag, startPoint x: 446, startPoint y: 279, endPoint x: 469, endPoint y: 267, distance: 25.5
click at [454, 200] on quentale-workspace at bounding box center [330, 156] width 660 height 312
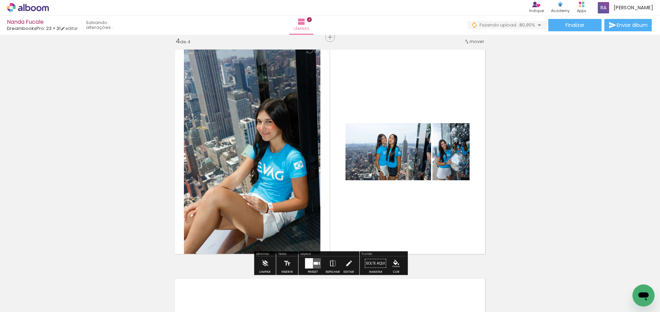
click at [457, 193] on quentale-workspace at bounding box center [330, 156] width 660 height 312
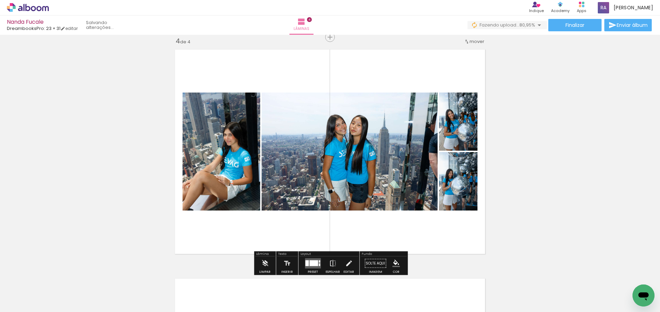
click at [319, 262] on quentale-layouter at bounding box center [313, 263] width 16 height 10
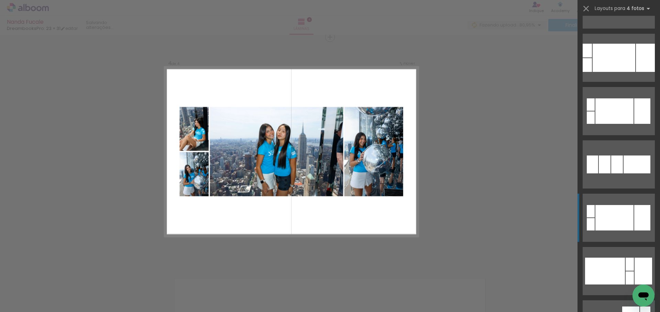
scroll to position [254, 0]
click at [621, 216] on div at bounding box center [615, 217] width 38 height 25
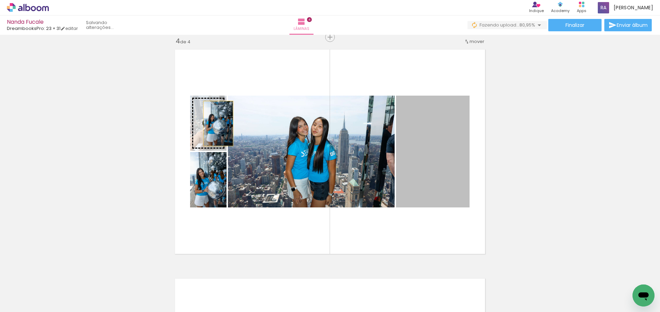
drag, startPoint x: 343, startPoint y: 138, endPoint x: 213, endPoint y: 123, distance: 131.2
click at [0, 0] on slot at bounding box center [0, 0] width 0 height 0
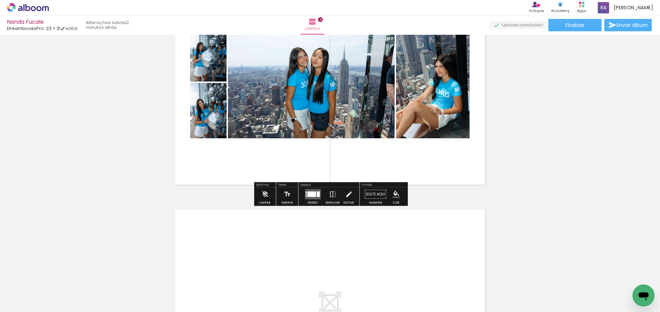
scroll to position [767, 0]
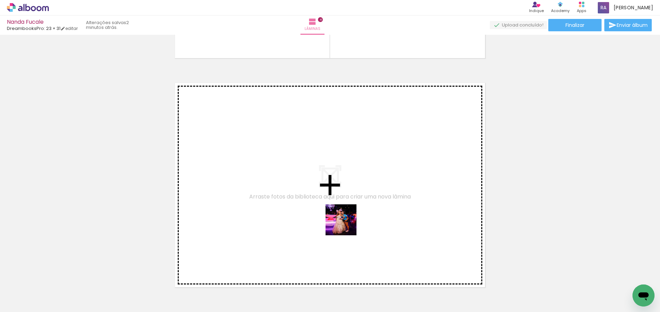
click at [351, 215] on quentale-workspace at bounding box center [330, 156] width 660 height 312
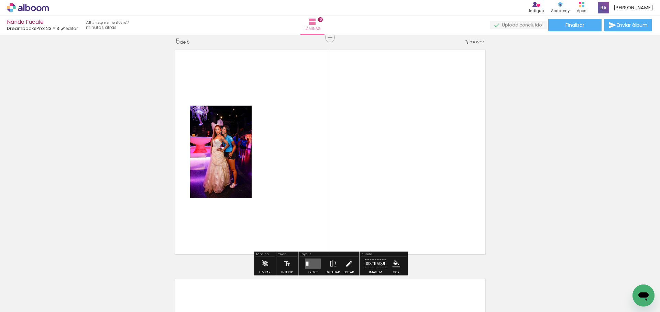
scroll to position [925, 0]
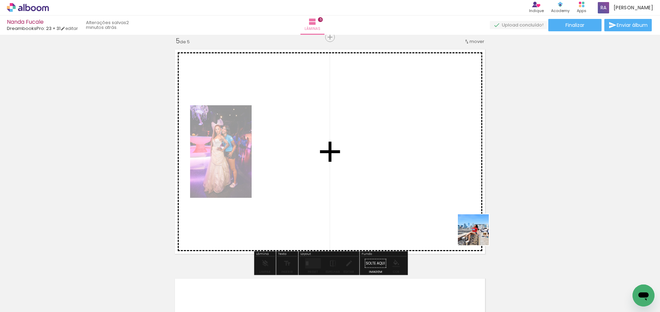
drag, startPoint x: 479, startPoint y: 235, endPoint x: 469, endPoint y: 224, distance: 14.9
click at [469, 224] on quentale-workspace at bounding box center [330, 156] width 660 height 312
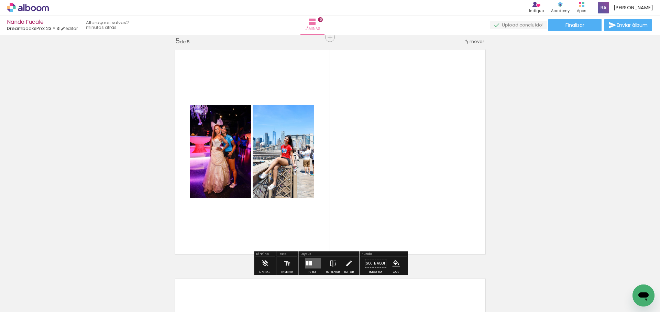
drag, startPoint x: 431, startPoint y: 204, endPoint x: 453, endPoint y: 206, distance: 22.5
click at [406, 173] on quentale-workspace at bounding box center [330, 156] width 660 height 312
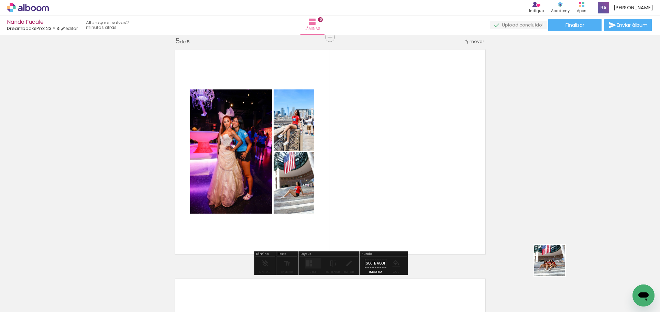
drag, startPoint x: 555, startPoint y: 266, endPoint x: 462, endPoint y: 199, distance: 114.2
click at [464, 200] on quentale-workspace at bounding box center [330, 156] width 660 height 312
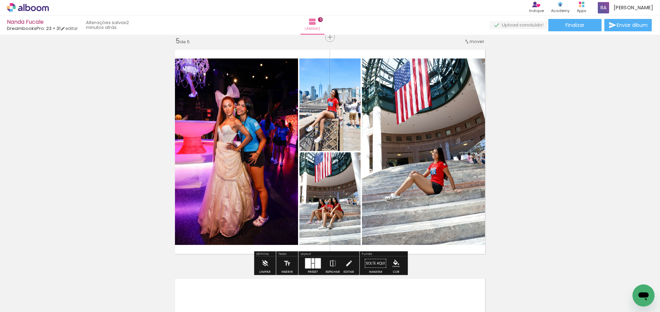
click at [315, 260] on div at bounding box center [318, 263] width 6 height 10
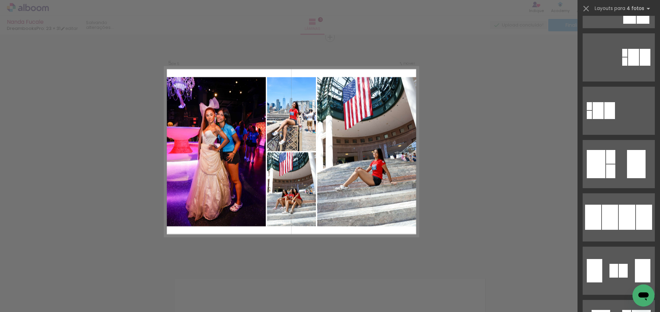
scroll to position [0, 0]
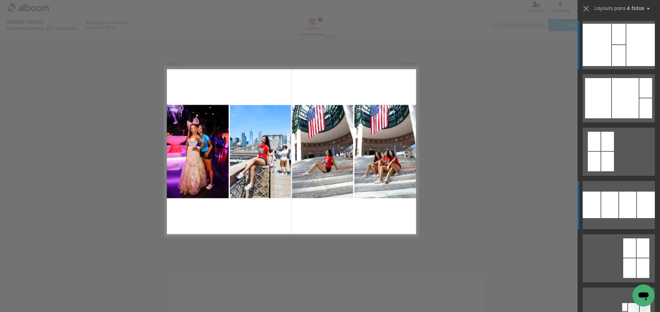
click at [628, 209] on div at bounding box center [628, 205] width 17 height 26
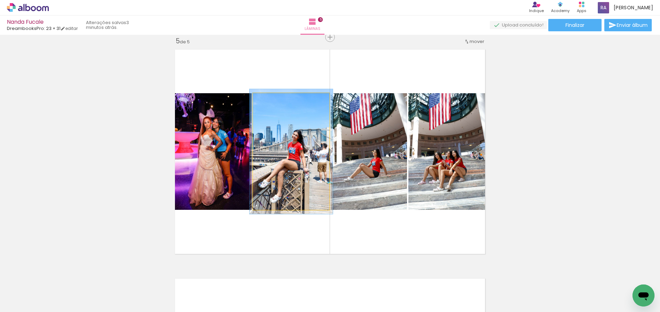
type paper-slider "107"
click at [271, 100] on div at bounding box center [271, 100] width 6 height 6
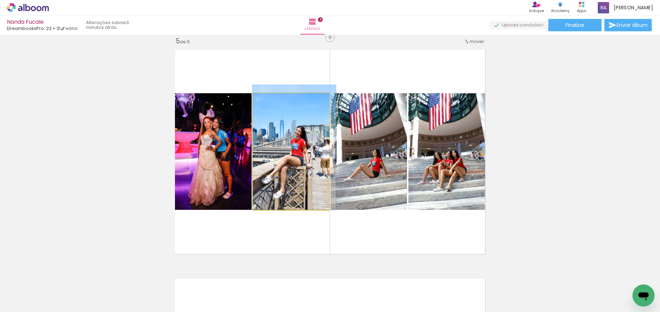
drag, startPoint x: 305, startPoint y: 142, endPoint x: 312, endPoint y: 136, distance: 10.0
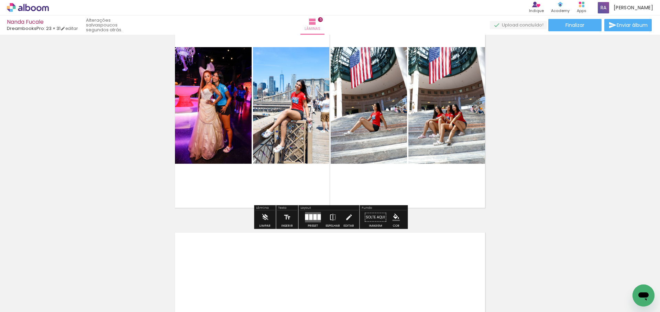
scroll to position [975, 0]
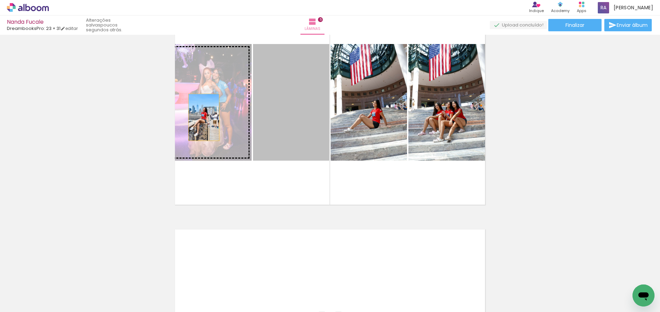
drag, startPoint x: 290, startPoint y: 126, endPoint x: 131, endPoint y: 117, distance: 159.5
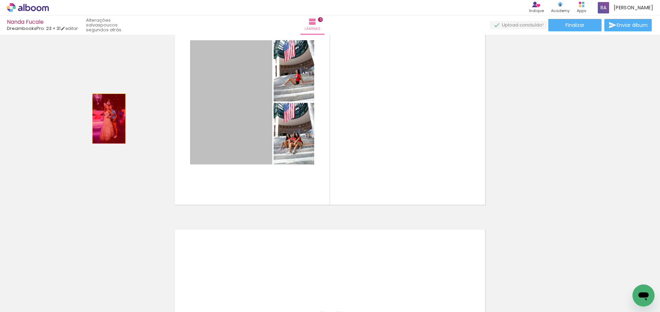
drag, startPoint x: 178, startPoint y: 111, endPoint x: 109, endPoint y: 119, distance: 69.5
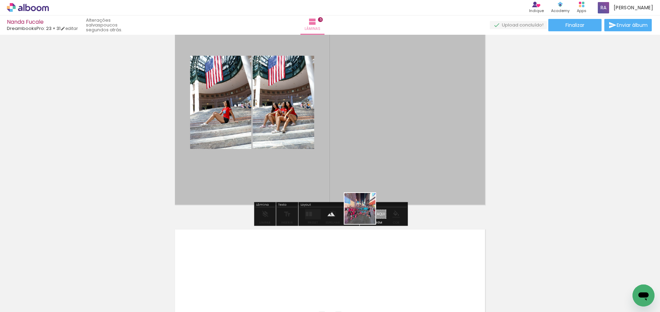
drag, startPoint x: 365, startPoint y: 214, endPoint x: 404, endPoint y: 147, distance: 77.2
click at [404, 145] on quentale-workspace at bounding box center [330, 156] width 660 height 312
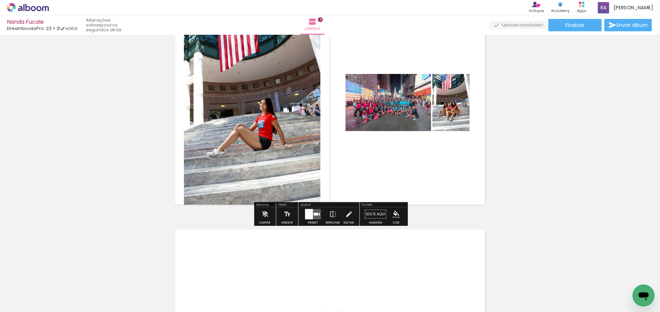
drag, startPoint x: 410, startPoint y: 206, endPoint x: 414, endPoint y: 177, distance: 29.6
click at [414, 177] on quentale-workspace at bounding box center [330, 156] width 660 height 312
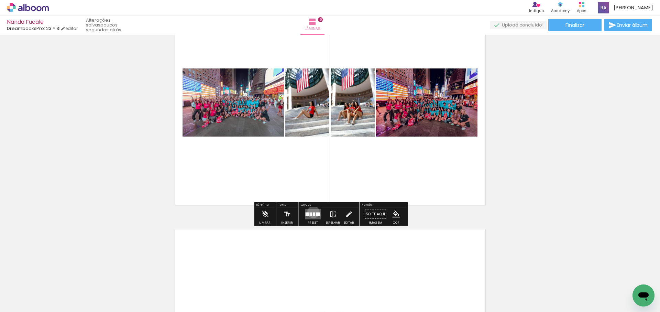
click at [313, 213] on div at bounding box center [314, 214] width 2 height 3
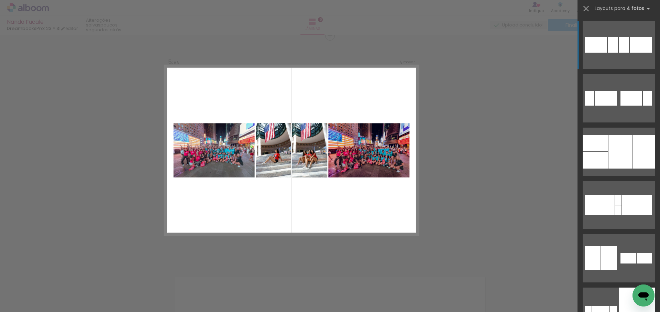
scroll to position [925, 0]
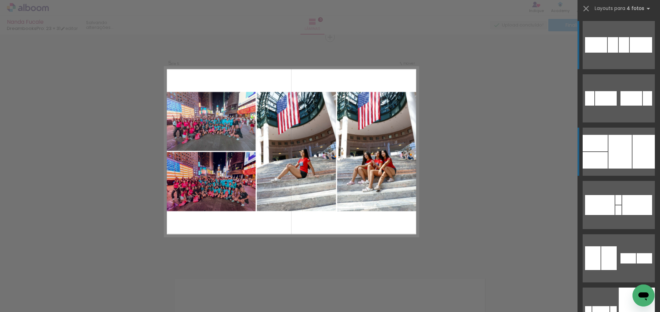
click at [625, 163] on div at bounding box center [620, 152] width 23 height 34
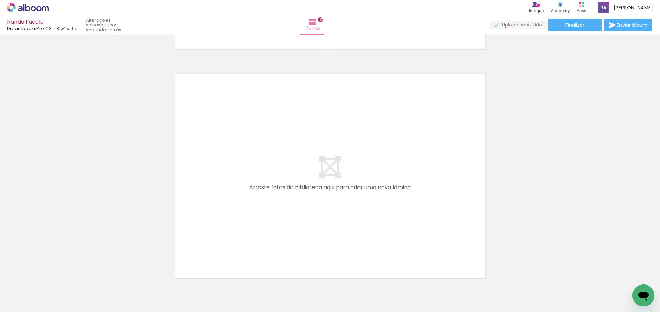
scroll to position [1131, 0]
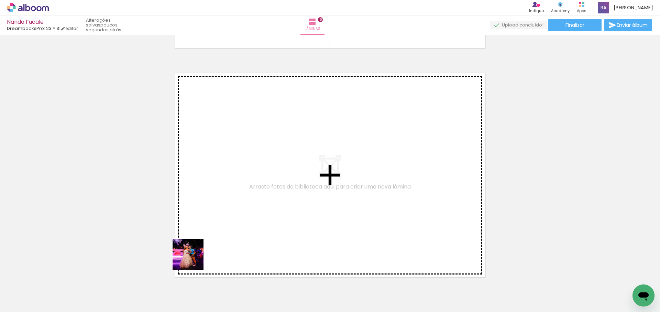
click at [260, 203] on quentale-workspace at bounding box center [330, 156] width 660 height 312
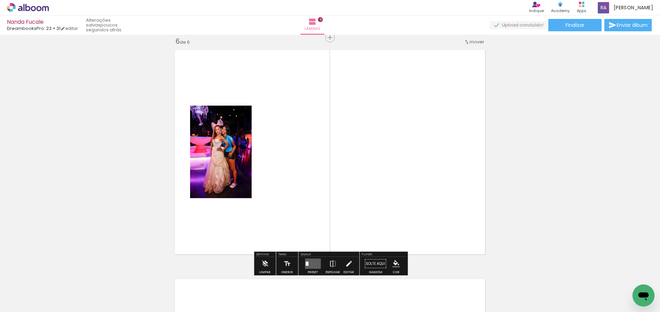
scroll to position [1154, 0]
drag, startPoint x: 368, startPoint y: 288, endPoint x: 381, endPoint y: 159, distance: 129.2
click at [380, 160] on quentale-workspace at bounding box center [330, 156] width 660 height 312
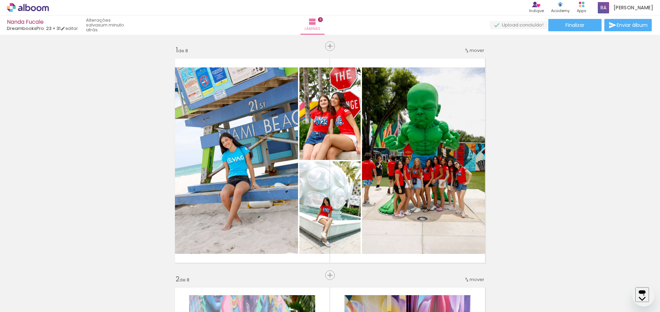
scroll to position [0, 775]
